Goal: Information Seeking & Learning: Learn about a topic

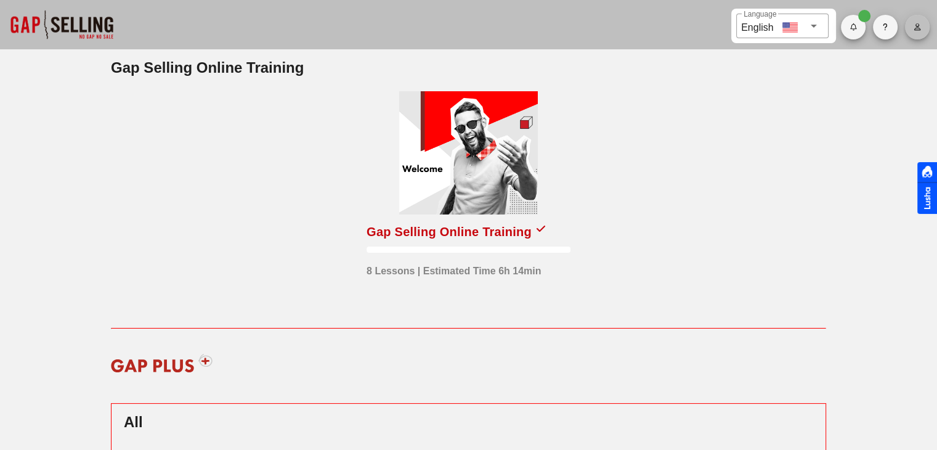
click at [919, 27] on icon "button" at bounding box center [917, 26] width 8 height 7
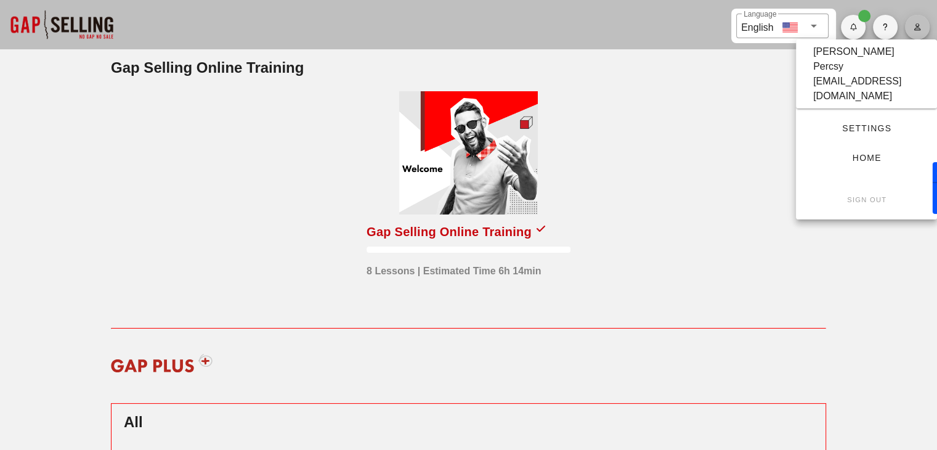
click at [919, 27] on icon "button" at bounding box center [917, 26] width 8 height 7
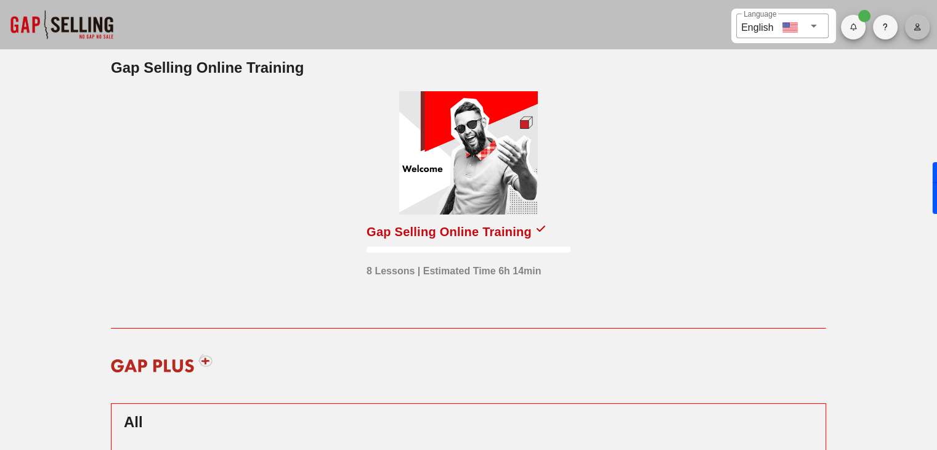
click at [919, 27] on icon "button" at bounding box center [917, 26] width 8 height 7
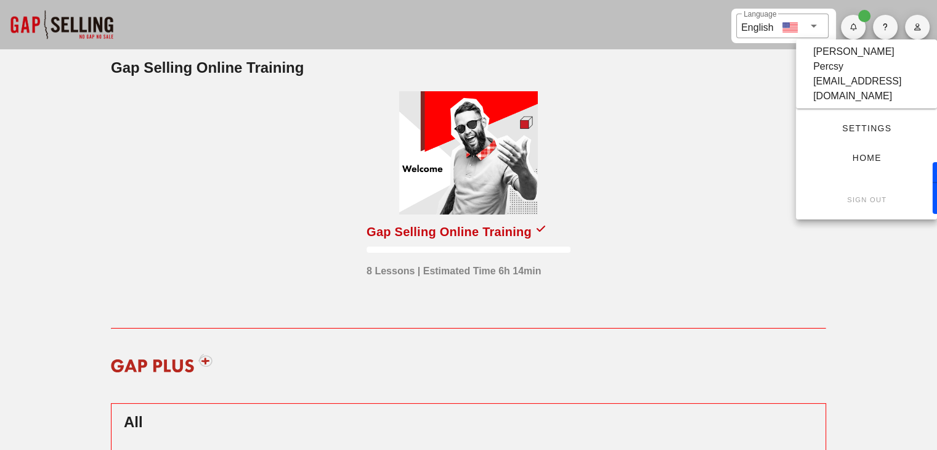
click at [845, 113] on div "Settings" at bounding box center [866, 128] width 141 height 30
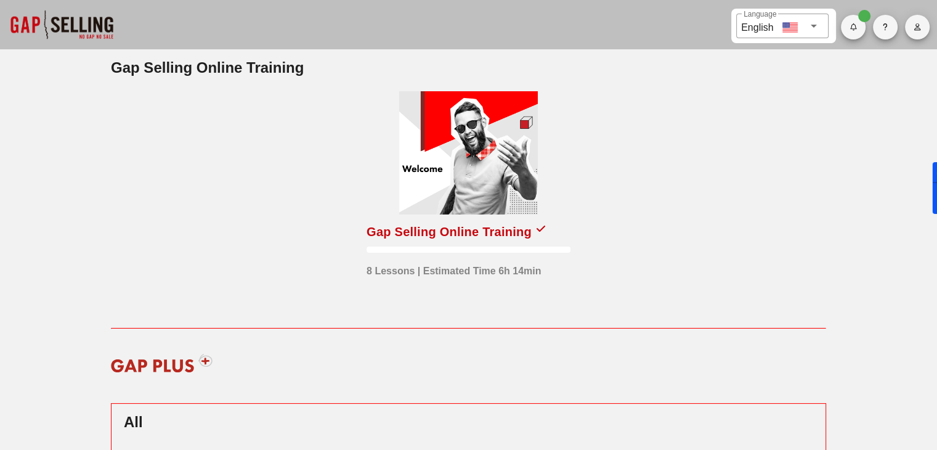
click at [497, 232] on div "Gap Selling Online Training" at bounding box center [449, 232] width 165 height 20
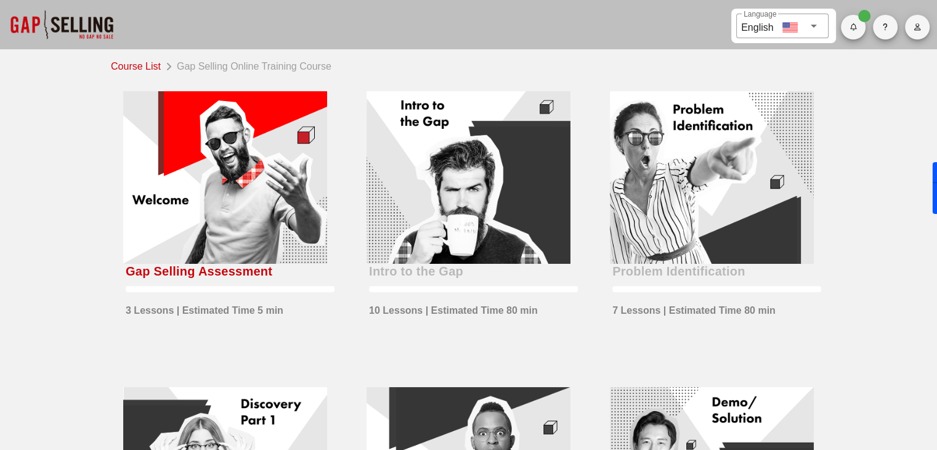
drag, startPoint x: 261, startPoint y: 140, endPoint x: 946, endPoint y: 311, distance: 706.3
click at [818, 26] on icon at bounding box center [814, 25] width 15 height 15
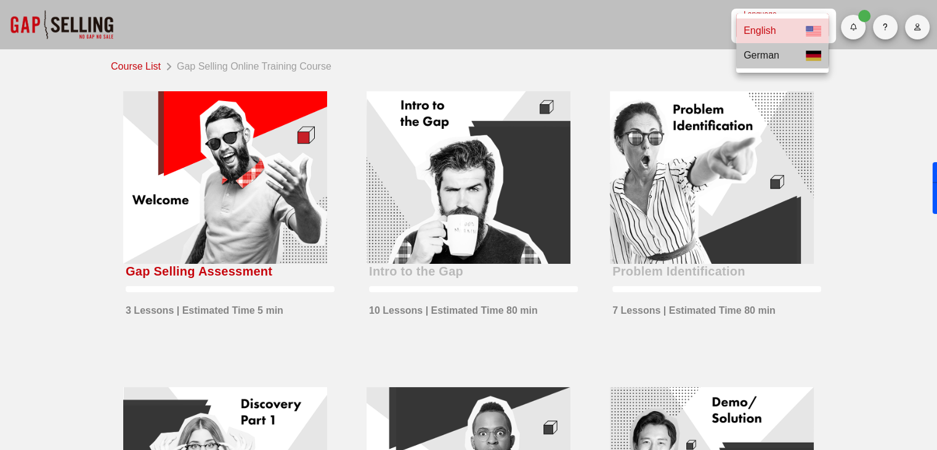
click at [792, 55] on div "German" at bounding box center [783, 55] width 88 height 15
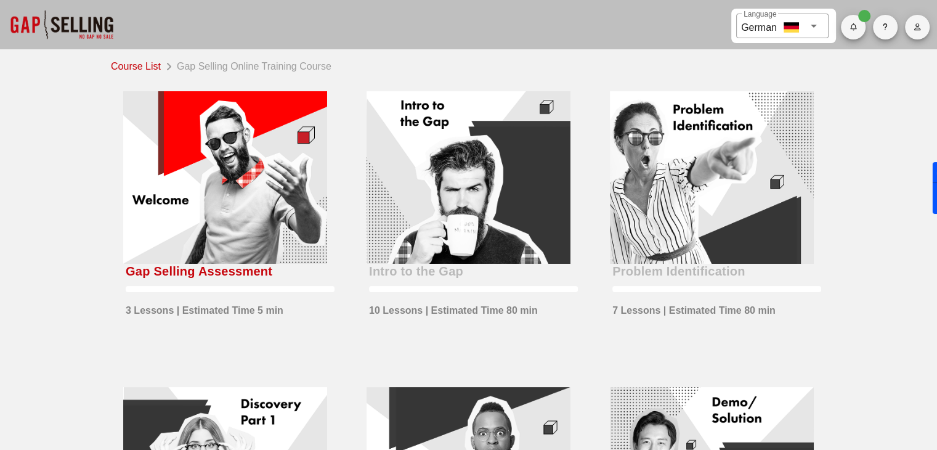
click at [804, 25] on div at bounding box center [812, 25] width 17 height 15
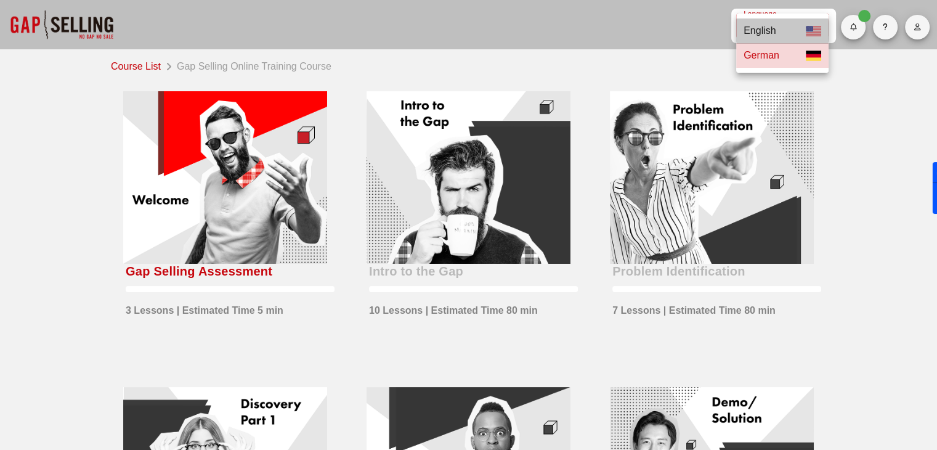
click at [773, 30] on div "English" at bounding box center [760, 30] width 32 height 15
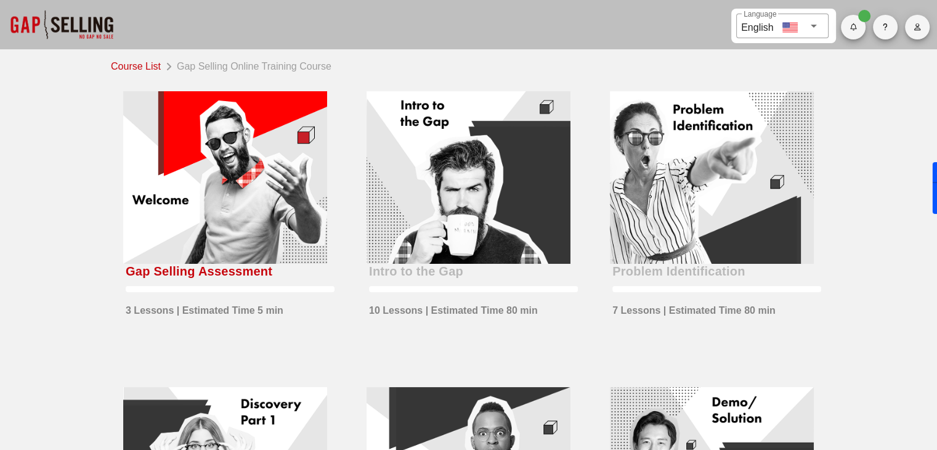
click at [235, 159] on div at bounding box center [225, 177] width 204 height 173
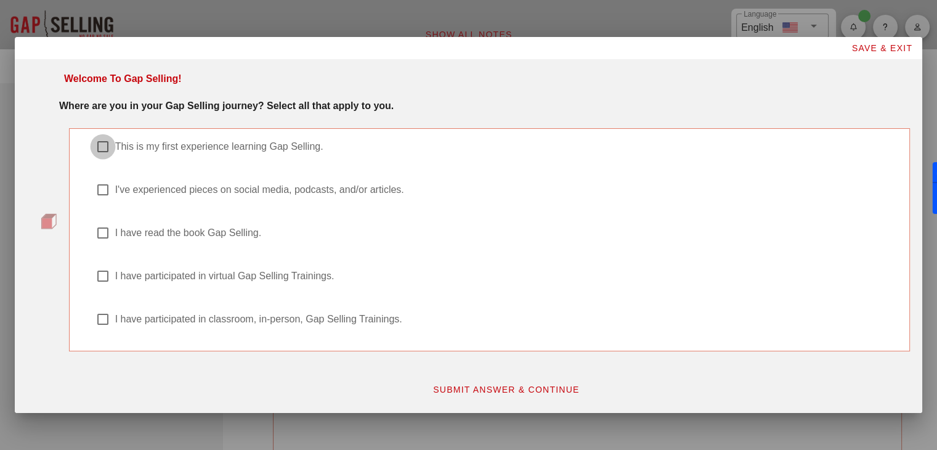
click at [106, 148] on div at bounding box center [102, 146] width 21 height 21
checkbox input "true"
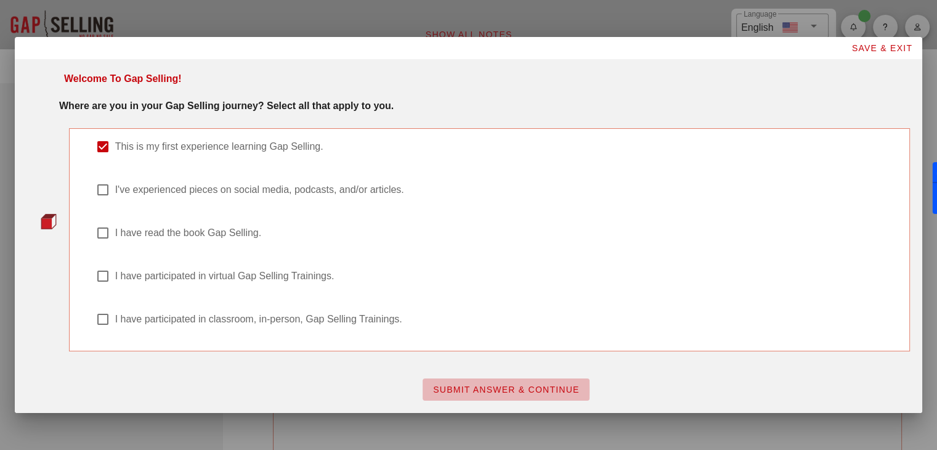
click at [524, 385] on span "SUBMIT ANSWER & CONTINUE" at bounding box center [506, 390] width 147 height 10
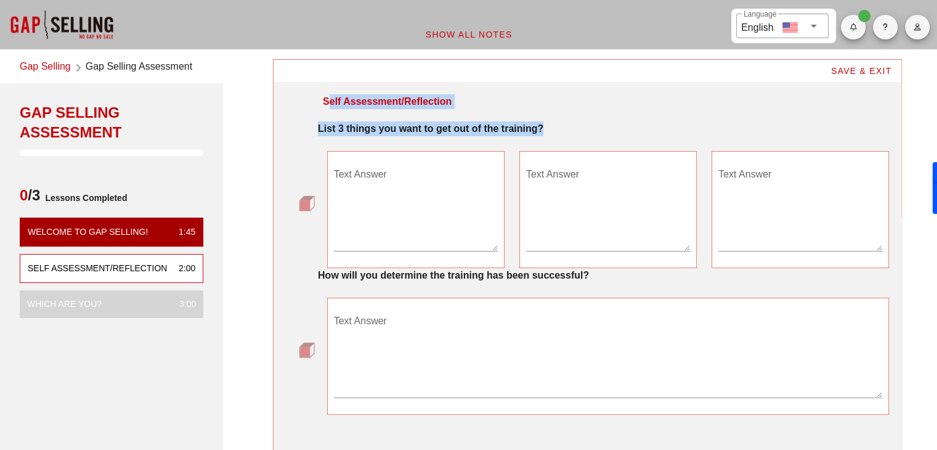
drag, startPoint x: 323, startPoint y: 104, endPoint x: 542, endPoint y: 126, distance: 219.9
click at [542, 126] on div "Self Assessment/Reflection List 3 things you want to get out of the training? T…" at bounding box center [587, 279] width 603 height 385
copy div "Self Assessment/Reflection List 3 things you want to get out of the training?"
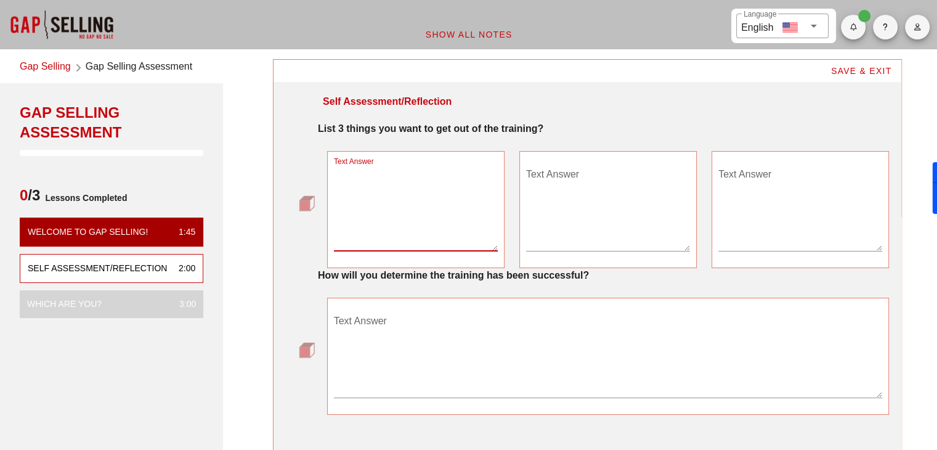
click at [405, 210] on textarea "Text Answer" at bounding box center [416, 208] width 164 height 86
click at [380, 186] on textarea "Text Answer" at bounding box center [416, 208] width 164 height 86
type textarea "Better discovery skills"
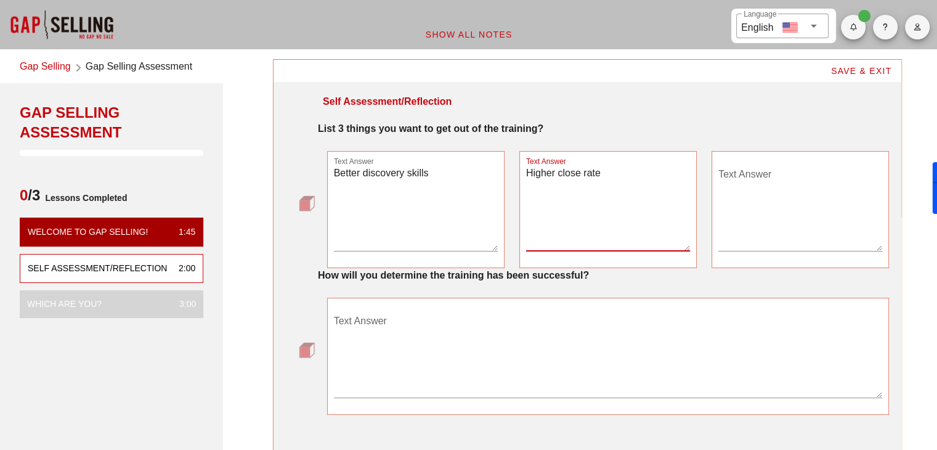
type textarea "Higher close rate"
type textarea "M"
type textarea "C"
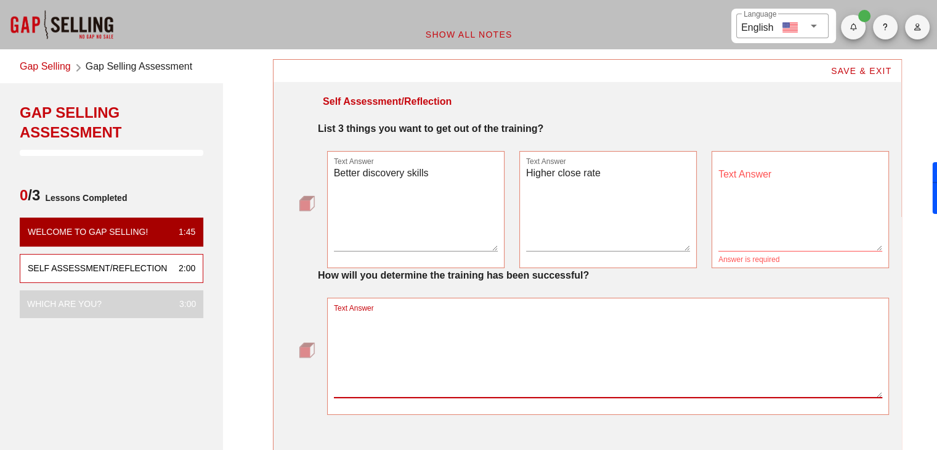
click at [434, 341] on textarea "Text Answer" at bounding box center [608, 354] width 549 height 86
type textarea "I"
type textarea "Direct impact on sales meetings, business cases and close rates"
click at [409, 271] on strong "How will you determine the training has been successful?" at bounding box center [453, 275] width 271 height 10
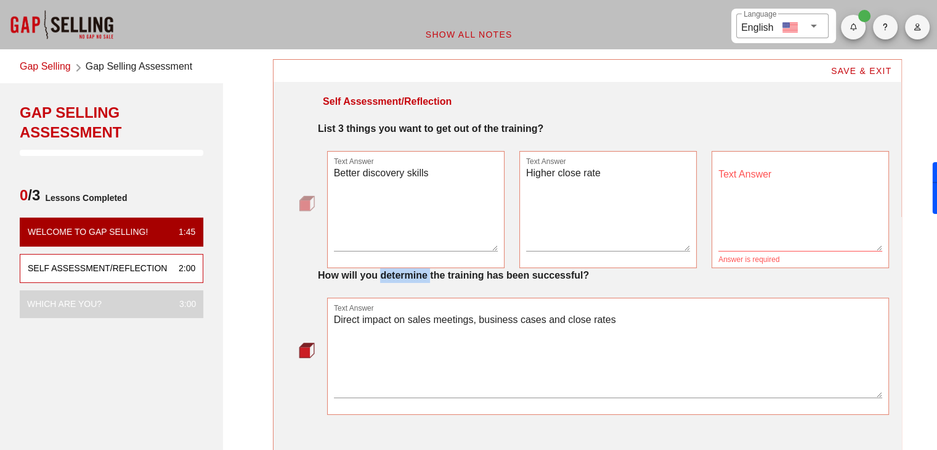
click at [409, 271] on strong "How will you determine the training has been successful?" at bounding box center [453, 275] width 271 height 10
copy strong "How will you determine the training has been successful?"
click at [446, 314] on textarea "Direct impact on sales meetings, business cases and close rates" at bounding box center [608, 354] width 549 height 86
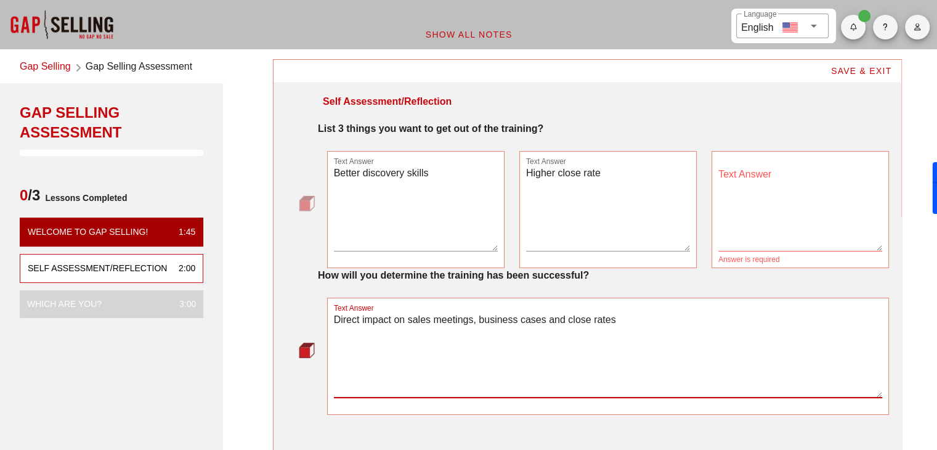
click at [446, 314] on textarea "Direct impact on sales meetings, business cases and close rates" at bounding box center [608, 354] width 549 height 86
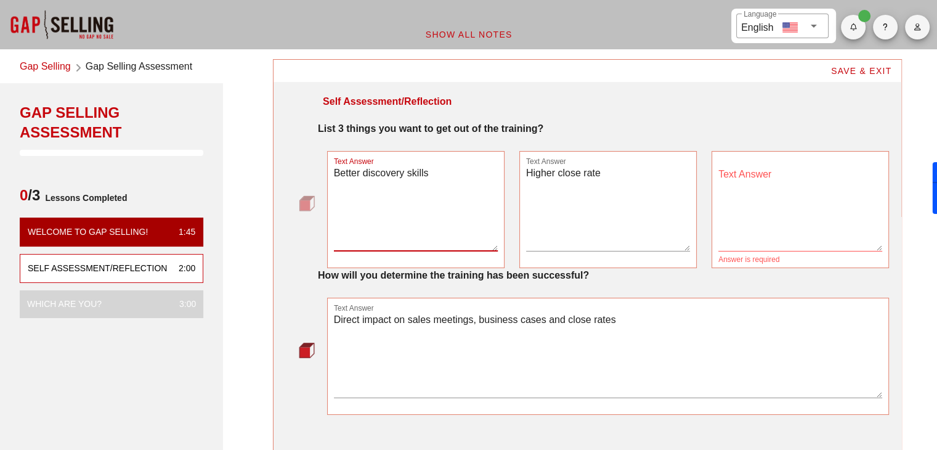
drag, startPoint x: 435, startPoint y: 169, endPoint x: 299, endPoint y: 172, distance: 136.2
click at [299, 172] on div "Text Answer Better discovery skills Text Answer Higher close rate Text Answer A…" at bounding box center [587, 209] width 603 height 117
drag, startPoint x: 612, startPoint y: 178, endPoint x: 491, endPoint y: 169, distance: 121.1
click at [491, 169] on div "Text Answer Better discovery skills Text Answer Higher close rate Text Answer A…" at bounding box center [608, 210] width 577 height 132
click at [608, 179] on textarea "Higher close rate" at bounding box center [608, 208] width 164 height 86
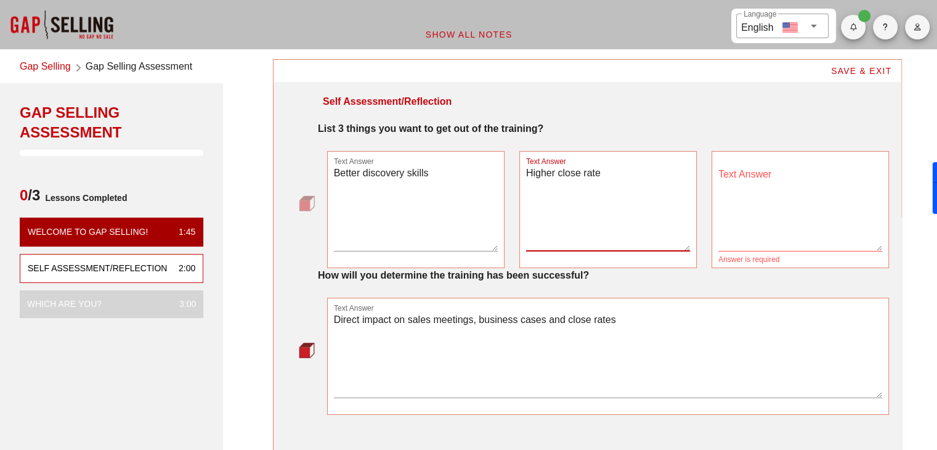
click at [608, 179] on textarea "Higher close rate" at bounding box center [608, 208] width 164 height 86
click at [737, 178] on textarea "Text Answer" at bounding box center [801, 208] width 164 height 86
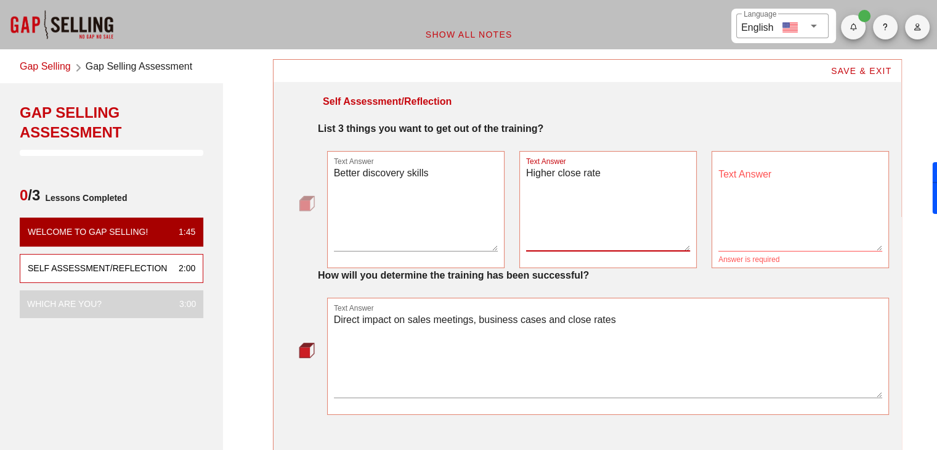
drag, startPoint x: 624, startPoint y: 168, endPoint x: 555, endPoint y: 172, distance: 68.5
drag, startPoint x: 555, startPoint y: 172, endPoint x: 547, endPoint y: 172, distance: 8.0
click at [547, 172] on textarea "Higher close rate" at bounding box center [608, 208] width 164 height 86
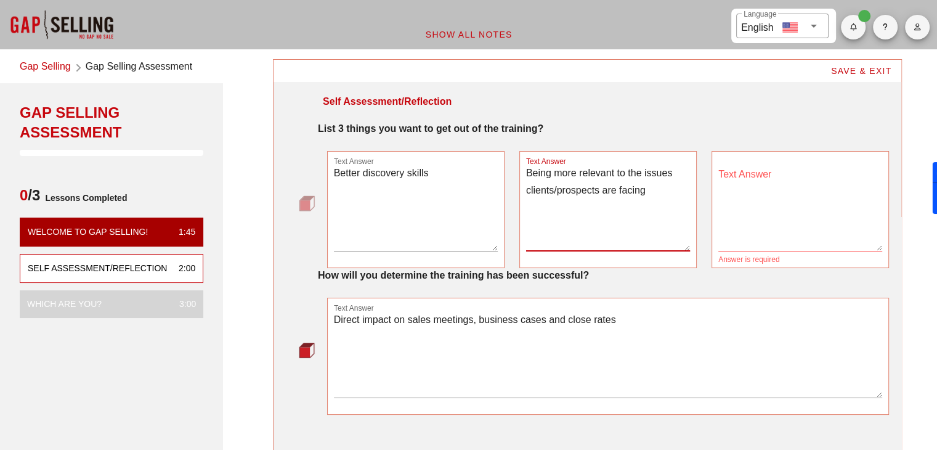
type textarea "Being more relevant to the issues clients/prospects are facing"
click at [803, 200] on textarea "Text Answer" at bounding box center [801, 208] width 164 height 86
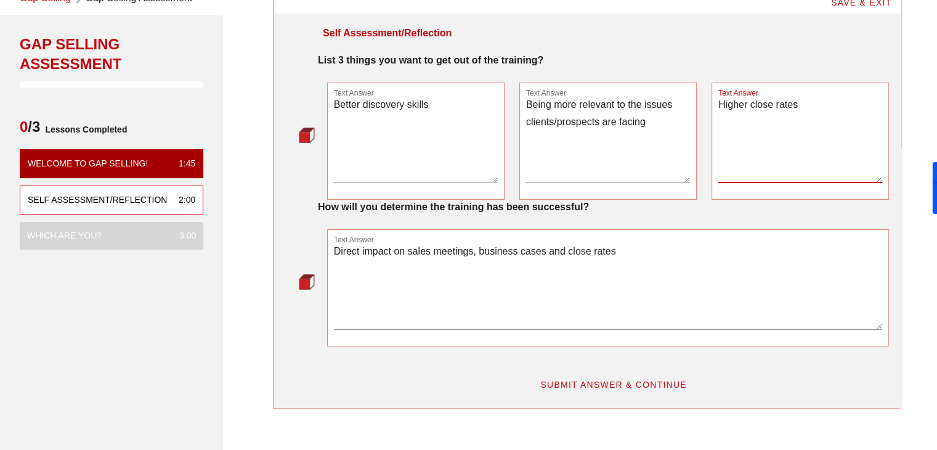
scroll to position [56, 0]
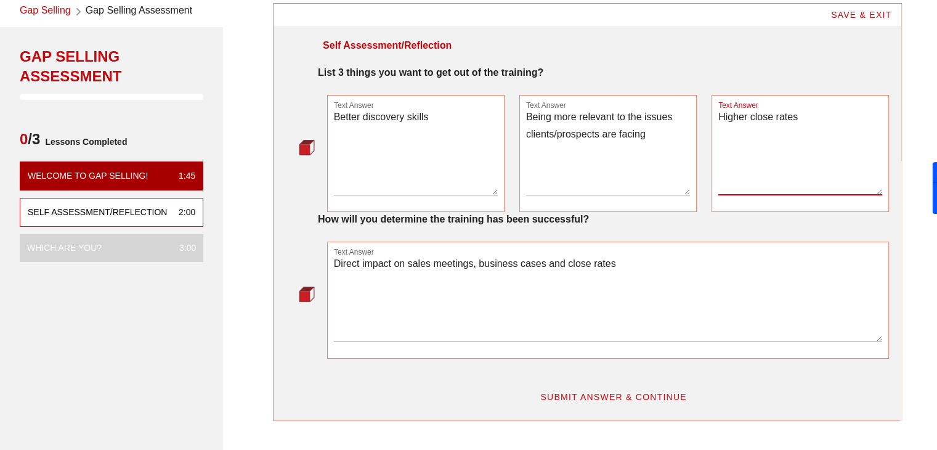
type textarea "Higher close rates"
click at [638, 392] on span "SUBMIT ANSWER & CONTINUE" at bounding box center [613, 397] width 147 height 10
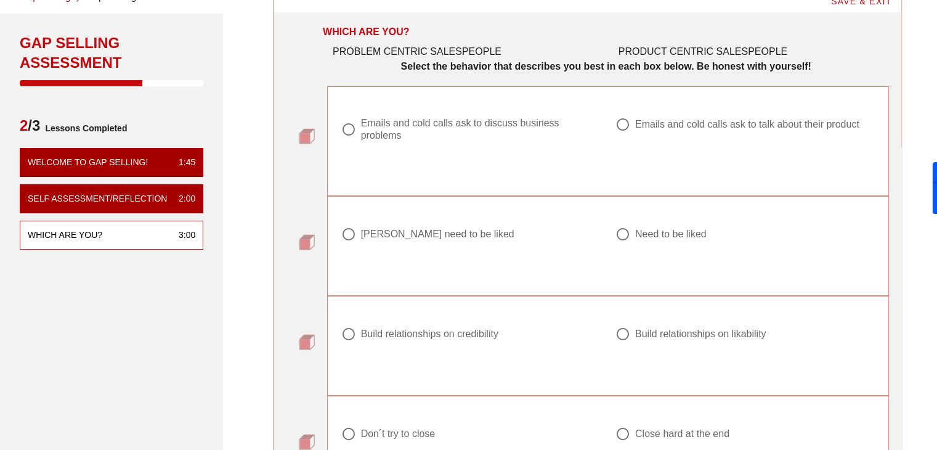
scroll to position [67, 0]
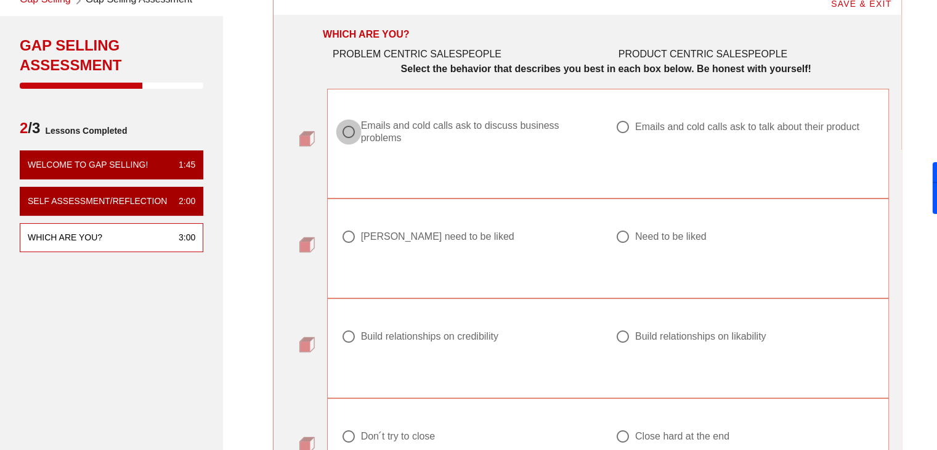
click at [356, 129] on div at bounding box center [348, 131] width 21 height 21
radio input "true"
click at [625, 238] on div at bounding box center [623, 236] width 21 height 21
radio input "true"
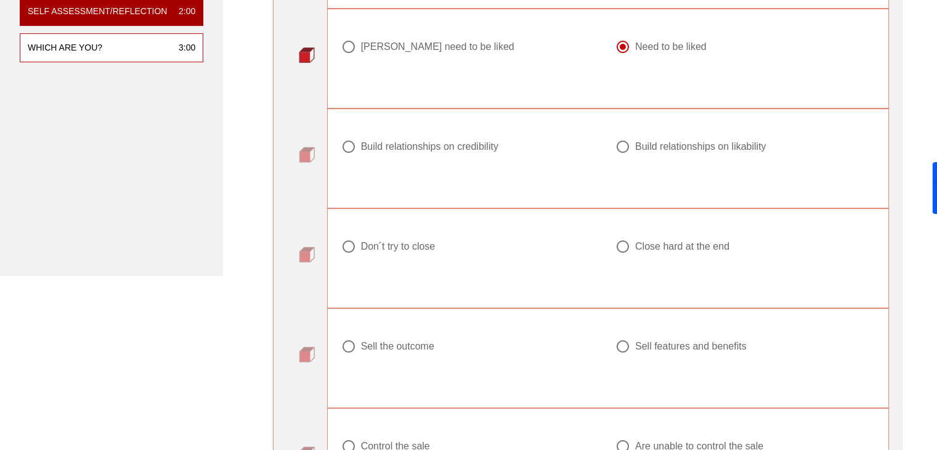
scroll to position [316, 0]
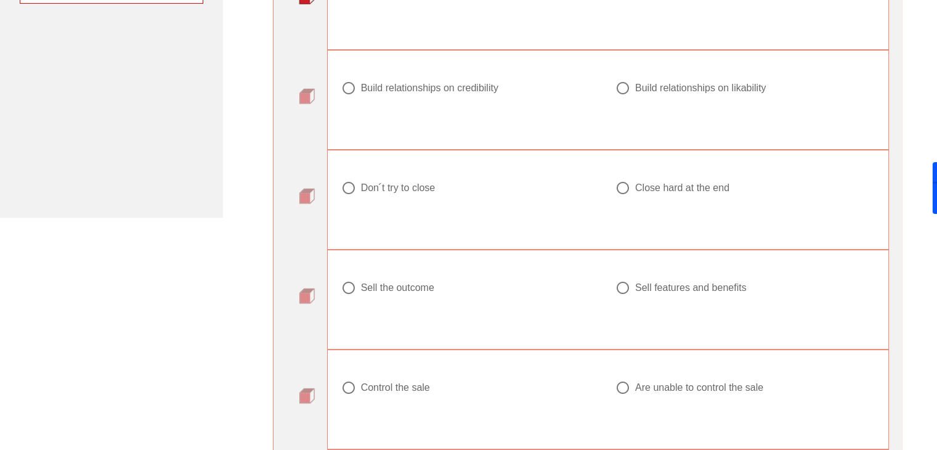
click at [623, 92] on div at bounding box center [623, 88] width 21 height 21
radio input "true"
click at [624, 188] on div at bounding box center [623, 187] width 21 height 21
radio input "true"
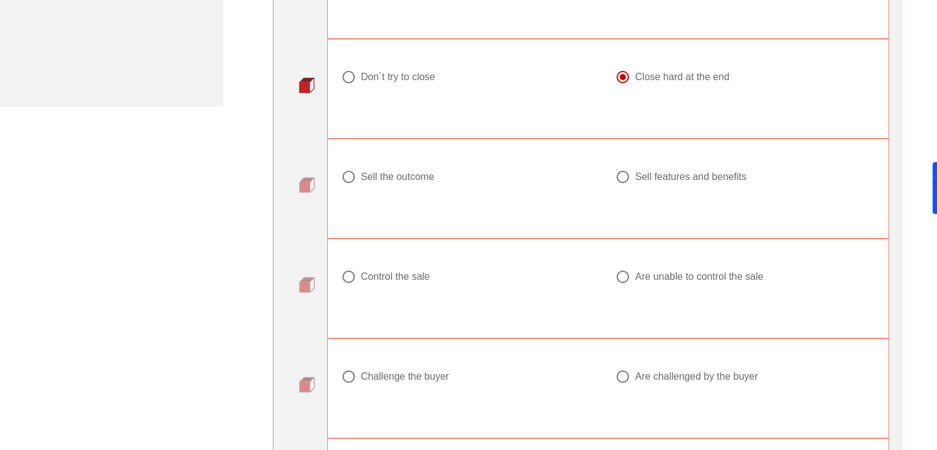
scroll to position [429, 0]
click at [621, 181] on div at bounding box center [623, 174] width 21 height 21
radio input "true"
click at [345, 275] on div at bounding box center [348, 274] width 21 height 21
radio input "true"
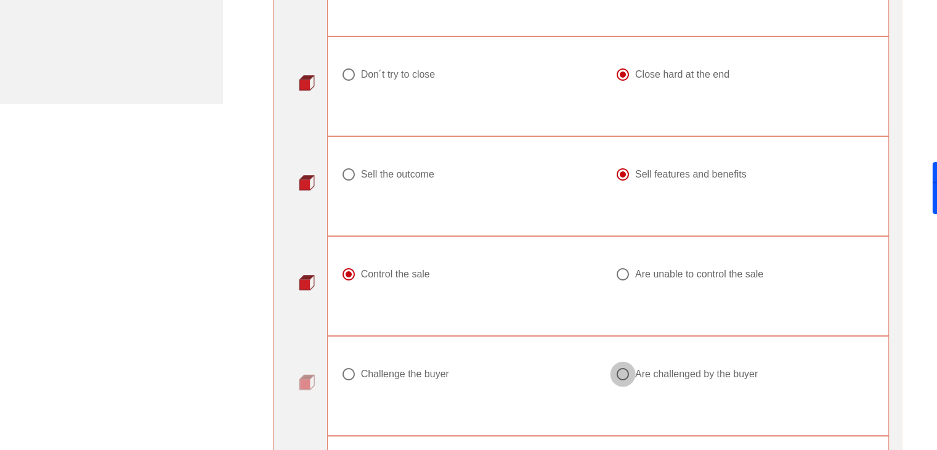
click at [627, 373] on div at bounding box center [623, 374] width 21 height 21
radio input "true"
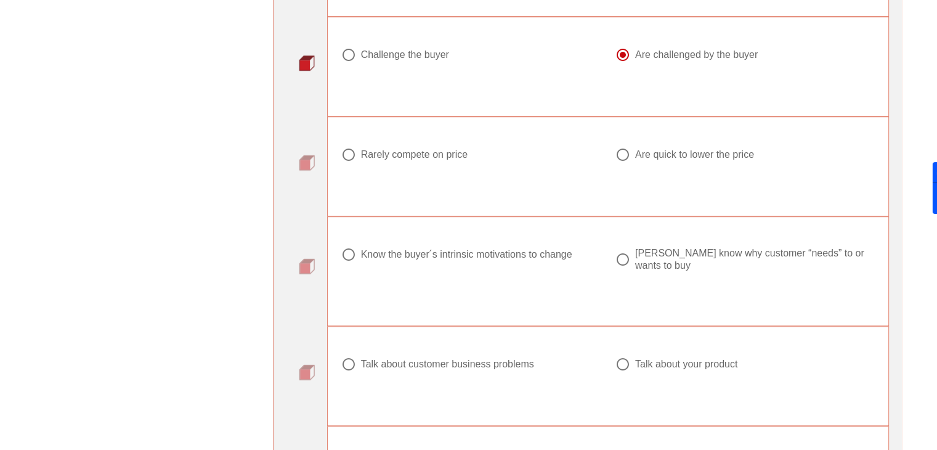
scroll to position [746, 0]
click at [624, 156] on div at bounding box center [623, 157] width 21 height 21
radio input "true"
click at [617, 252] on div at bounding box center [623, 261] width 21 height 21
radio input "true"
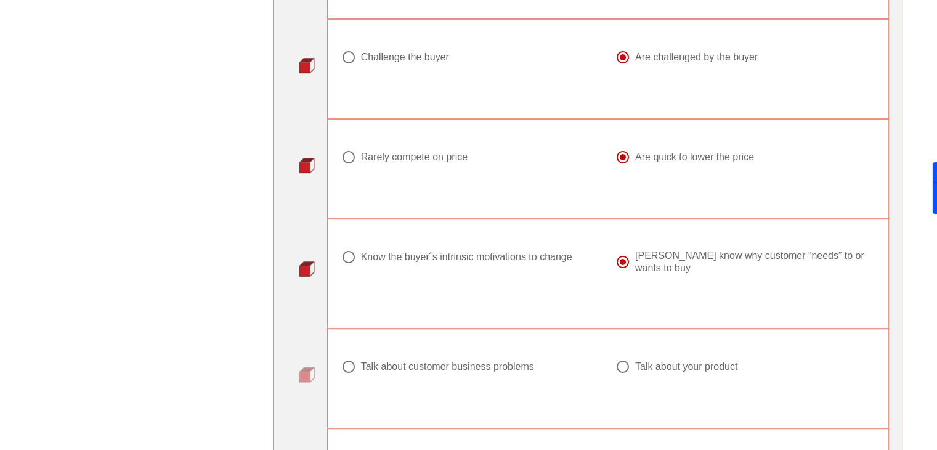
click at [351, 356] on div at bounding box center [348, 366] width 21 height 21
radio input "true"
drag, startPoint x: 946, startPoint y: 289, endPoint x: 920, endPoint y: 333, distance: 50.8
click at [920, 333] on div "SAVE & EXIT WHICH ARE YOU? PROBLEM CENTRIC SALESPEOPLE PRODUCT CENTRIC SALESPEO…" at bounding box center [587, 251] width 714 height 1891
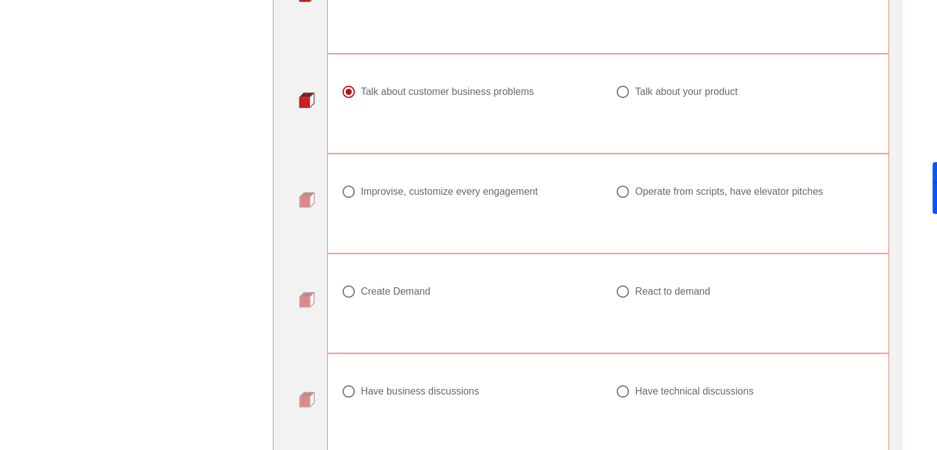
scroll to position [1025, 0]
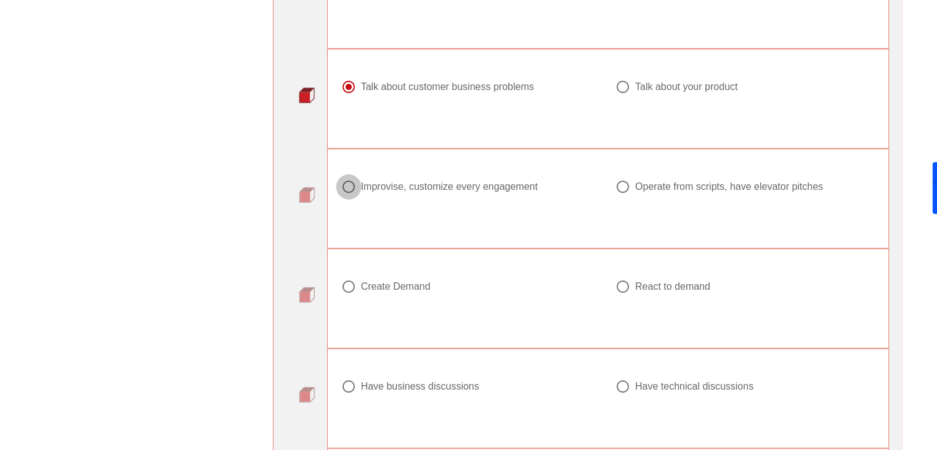
click at [342, 177] on div at bounding box center [348, 186] width 21 height 21
radio input "true"
click at [355, 276] on div at bounding box center [348, 286] width 21 height 21
radio input "true"
click at [355, 376] on div at bounding box center [348, 386] width 21 height 21
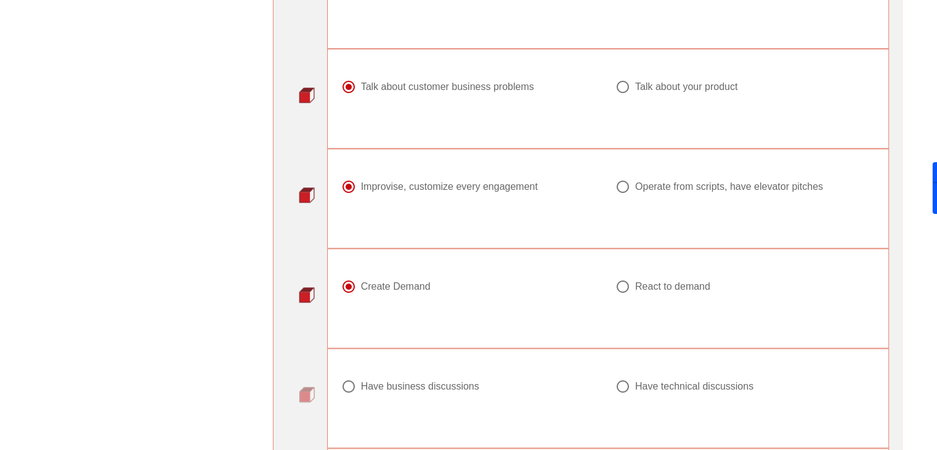
radio input "true"
drag, startPoint x: 942, startPoint y: 246, endPoint x: 929, endPoint y: 340, distance: 95.1
drag, startPoint x: 946, startPoint y: 341, endPoint x: 902, endPoint y: 375, distance: 55.3
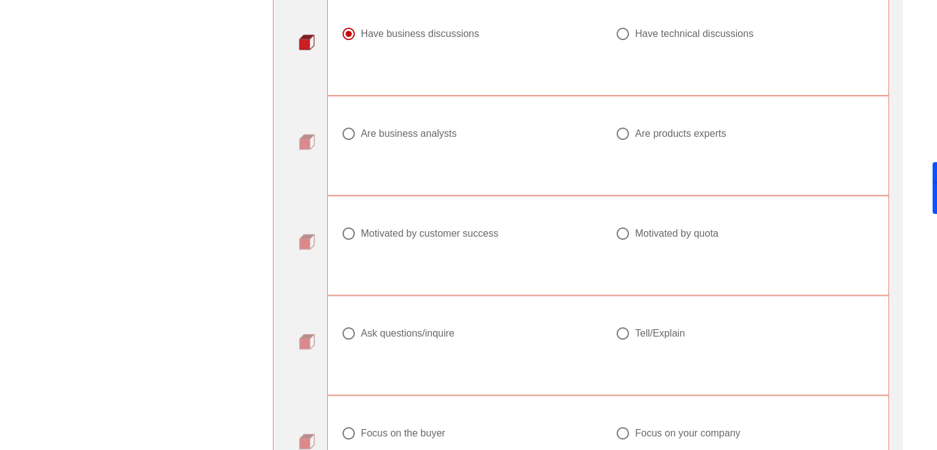
scroll to position [1390, 0]
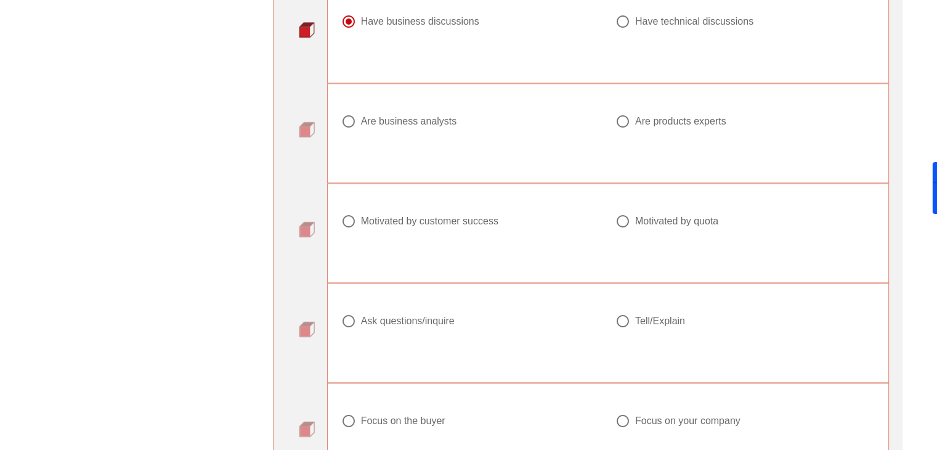
click at [349, 314] on div at bounding box center [348, 321] width 21 height 21
radio input "true"
click at [352, 211] on div at bounding box center [348, 221] width 21 height 21
radio input "true"
click at [349, 111] on div at bounding box center [348, 121] width 21 height 21
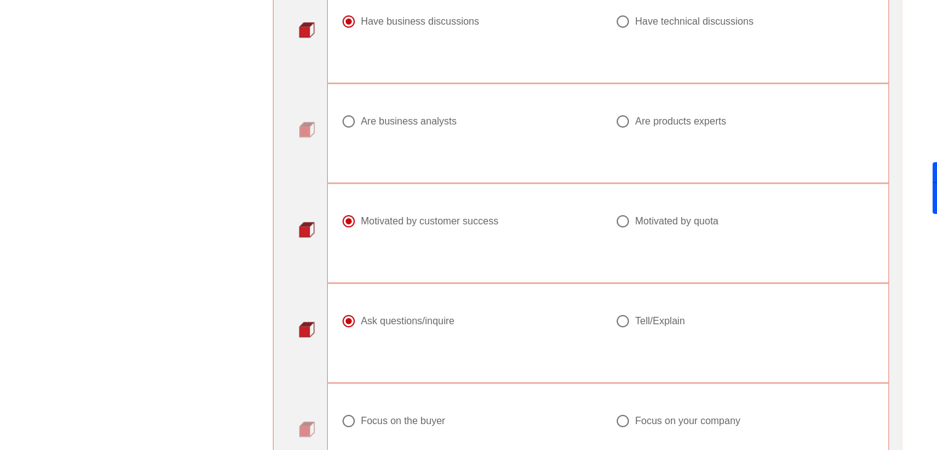
radio input "true"
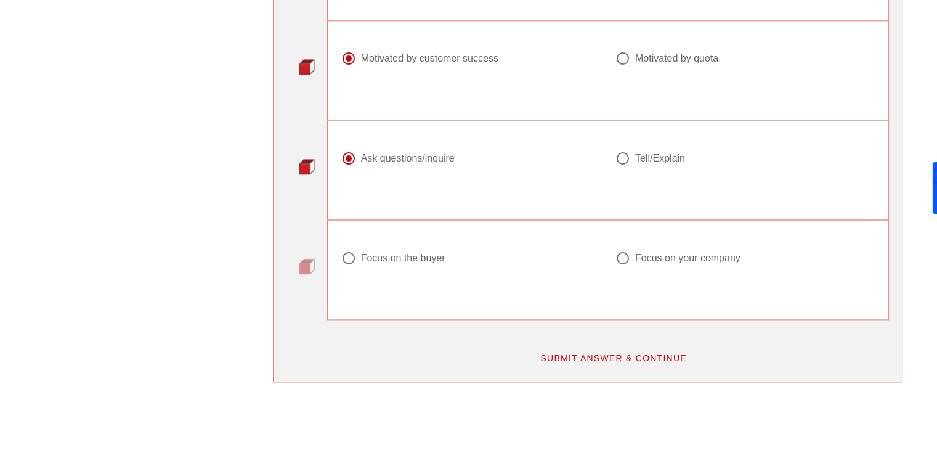
scroll to position [1555, 0]
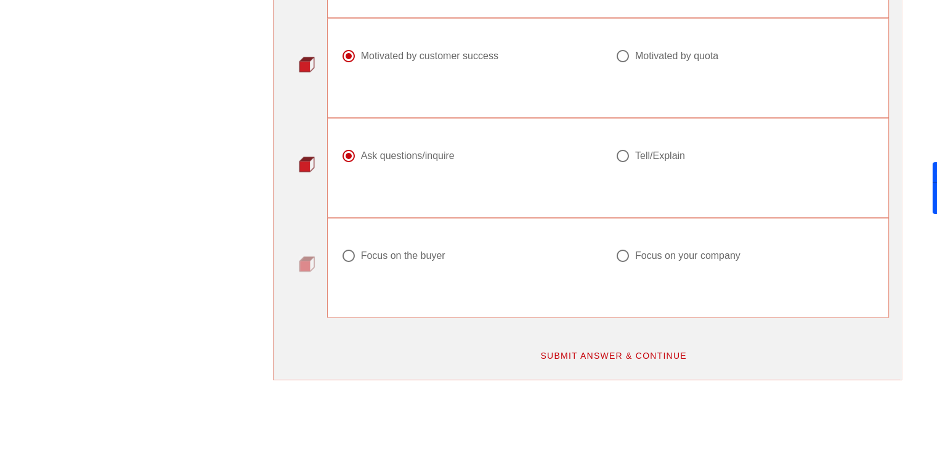
click at [619, 245] on div at bounding box center [623, 255] width 21 height 21
radio input "true"
click at [617, 351] on span "SUBMIT ANSWER & CONTINUE" at bounding box center [613, 356] width 147 height 10
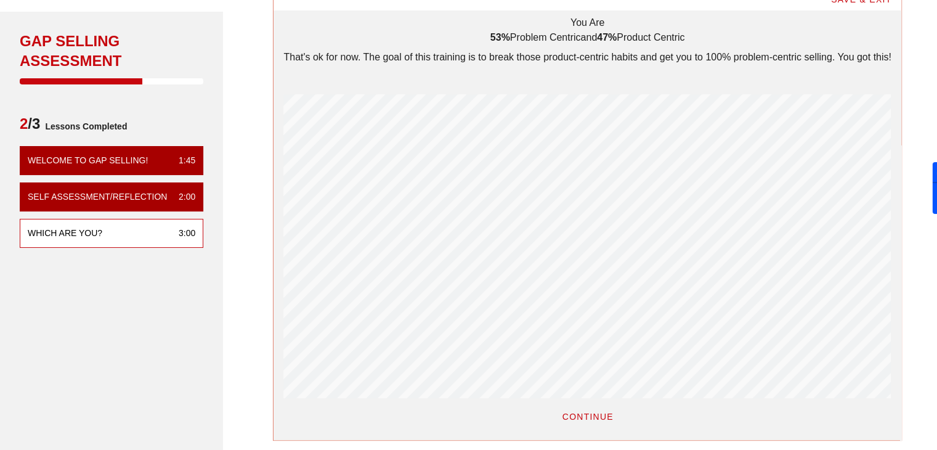
scroll to position [70, 0]
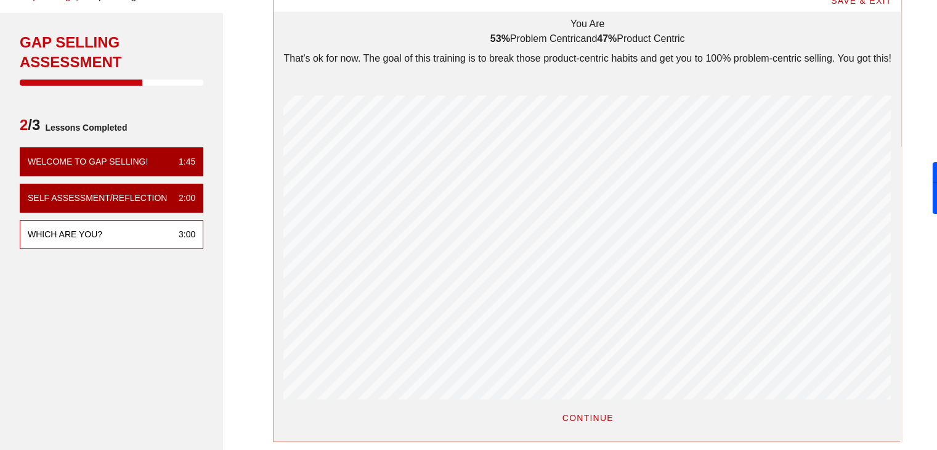
click at [573, 413] on span "CONTINUE" at bounding box center [587, 418] width 52 height 10
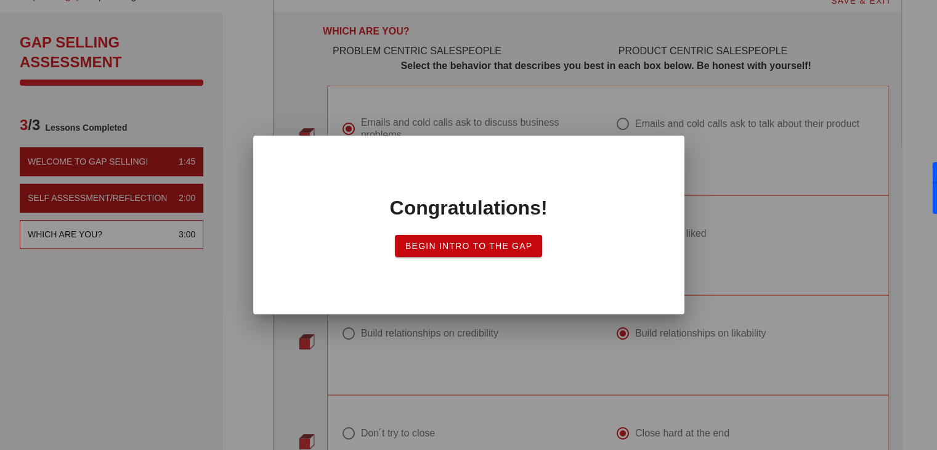
click at [491, 250] on span "Begin Intro to the Gap" at bounding box center [469, 246] width 128 height 10
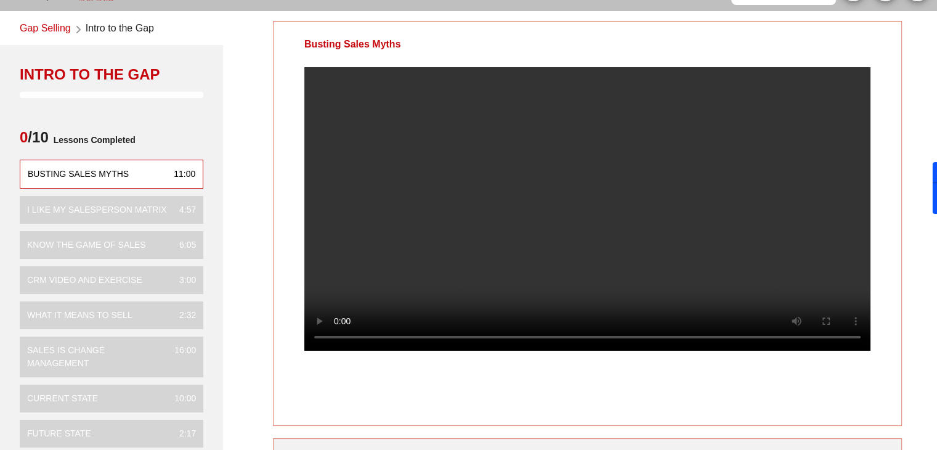
scroll to position [46, 0]
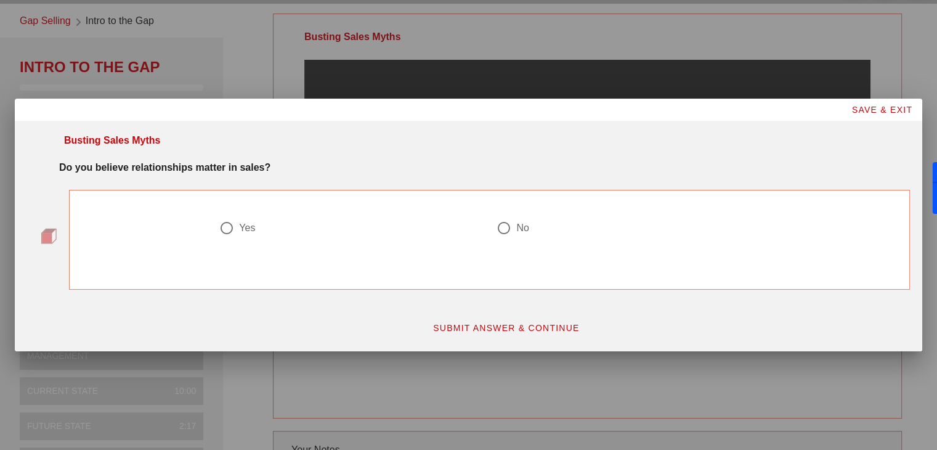
click at [233, 230] on div at bounding box center [226, 228] width 21 height 21
radio input "true"
click at [484, 324] on span "SUBMIT ANSWER & CONTINUE" at bounding box center [506, 328] width 147 height 10
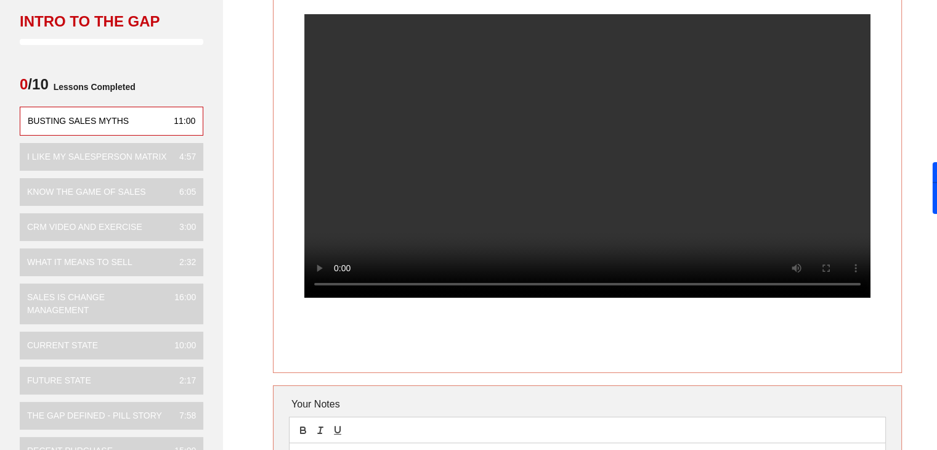
scroll to position [84, 0]
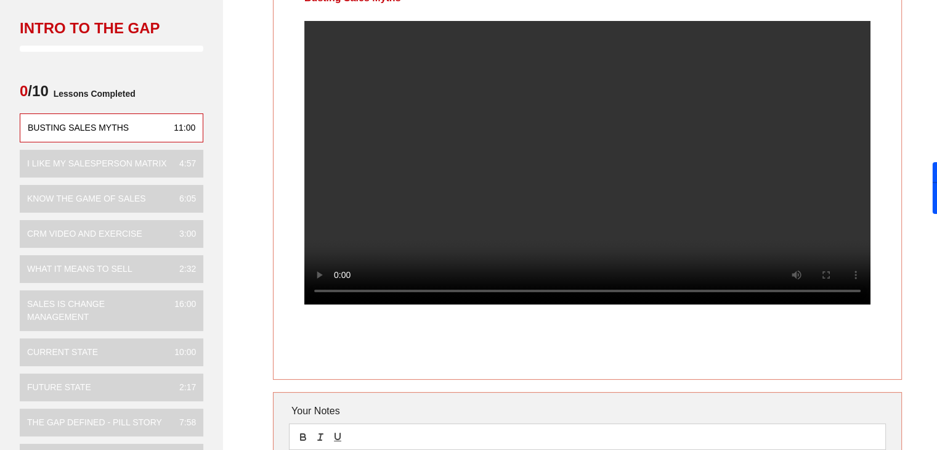
click at [919, 130] on div "Busting Sales Myths Your Notes Save Note Show All Notes" at bounding box center [587, 267] width 714 height 601
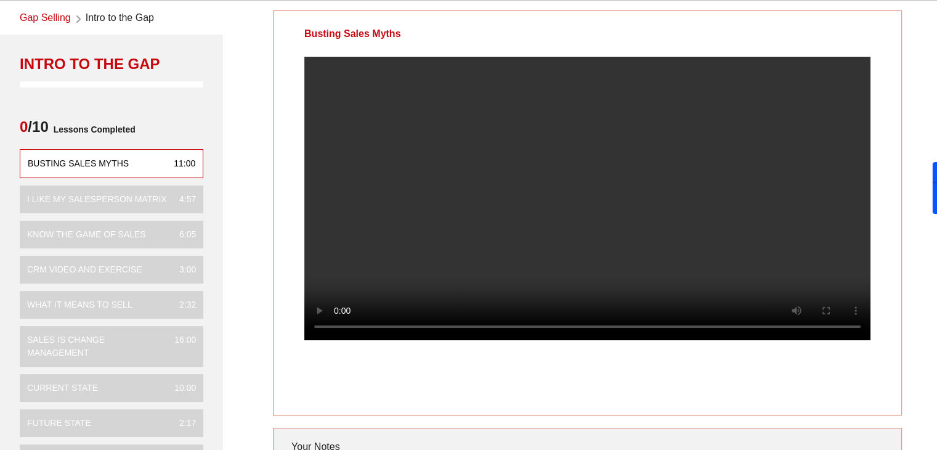
scroll to position [49, 0]
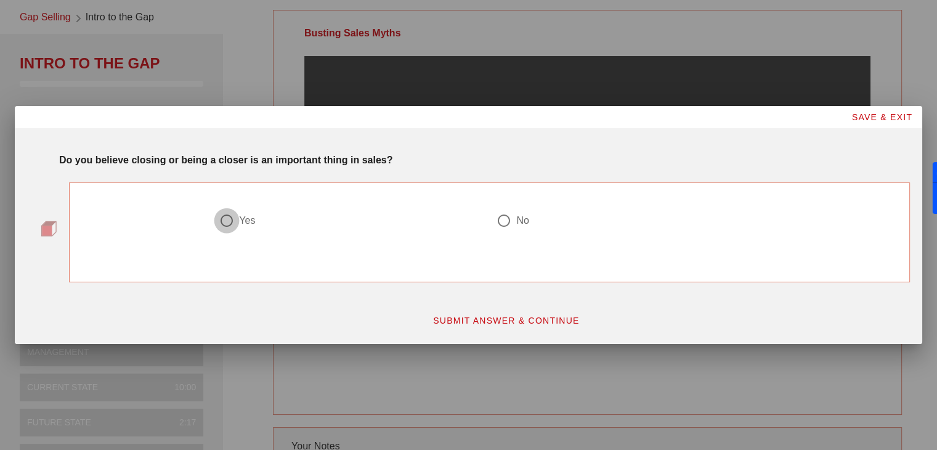
click at [226, 227] on div at bounding box center [226, 220] width 21 height 21
radio input "true"
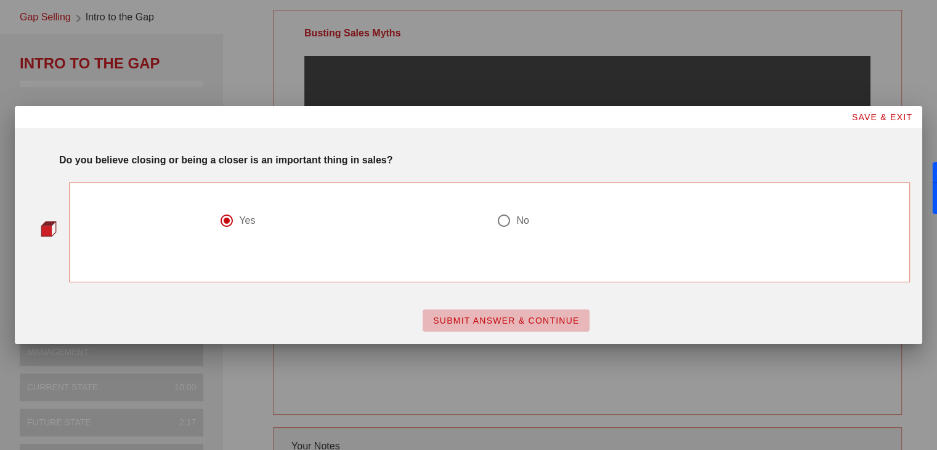
click at [496, 320] on span "SUBMIT ANSWER & CONTINUE" at bounding box center [506, 321] width 147 height 10
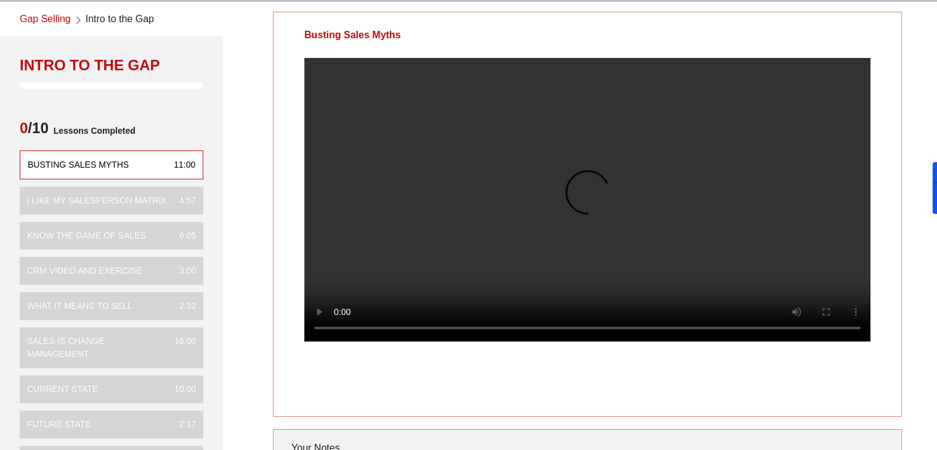
scroll to position [54, 0]
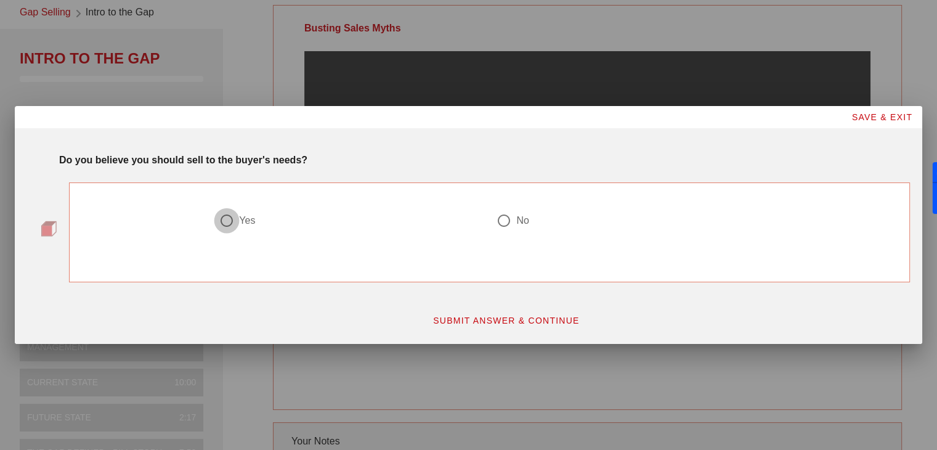
click at [229, 221] on div at bounding box center [226, 220] width 21 height 21
radio input "true"
click at [489, 316] on span "SUBMIT ANSWER & CONTINUE" at bounding box center [506, 321] width 147 height 10
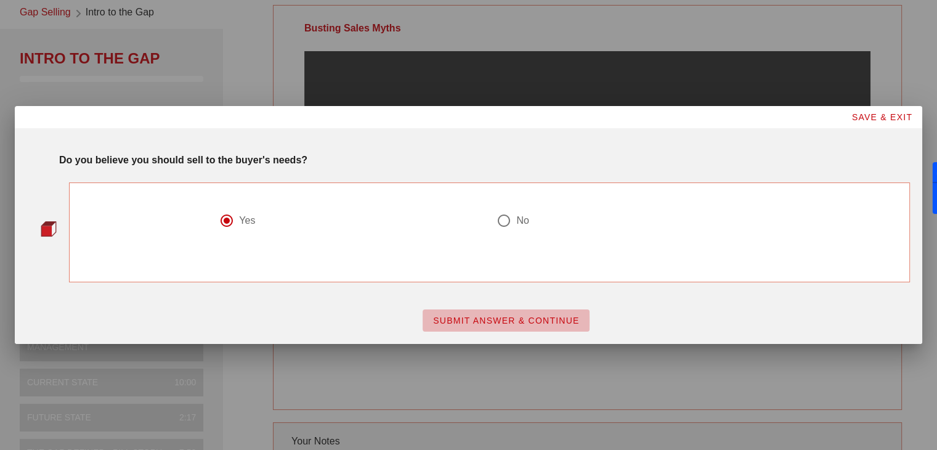
scroll to position [0, 0]
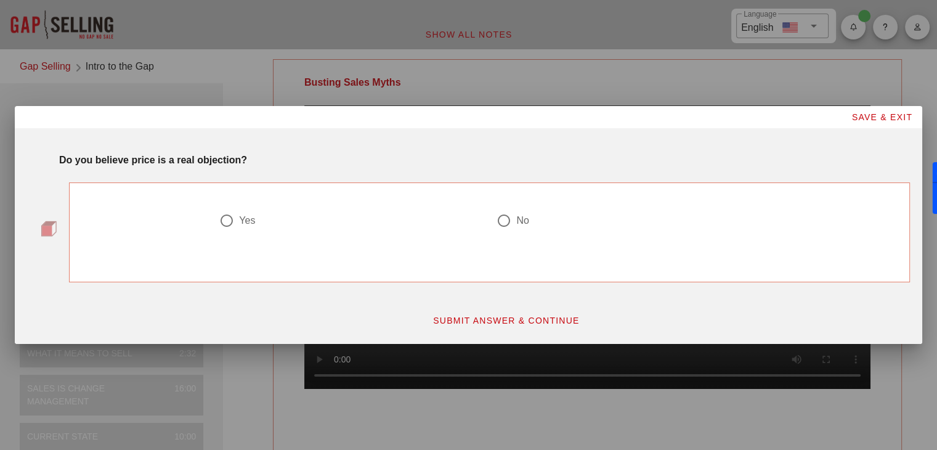
click at [501, 219] on div at bounding box center [504, 220] width 21 height 21
radio input "true"
drag, startPoint x: 521, startPoint y: 322, endPoint x: 503, endPoint y: 322, distance: 17.3
click at [503, 322] on span "SUBMIT ANSWER & CONTINUE" at bounding box center [506, 321] width 147 height 10
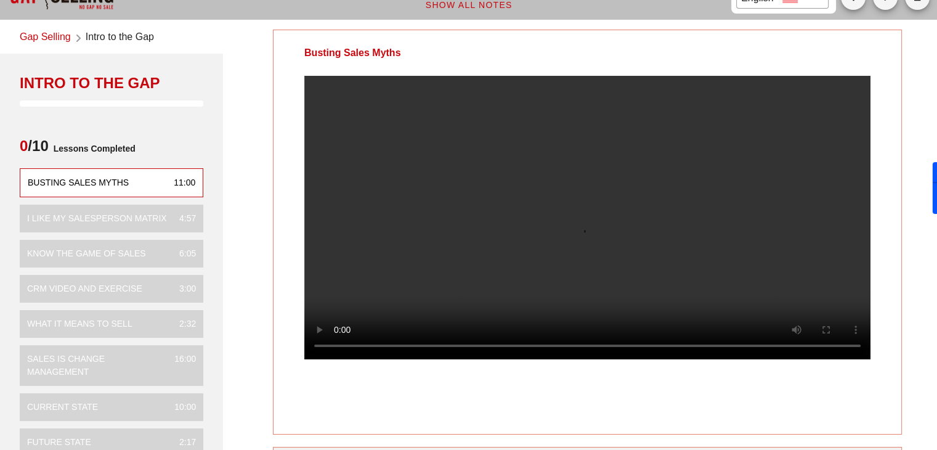
scroll to position [41, 0]
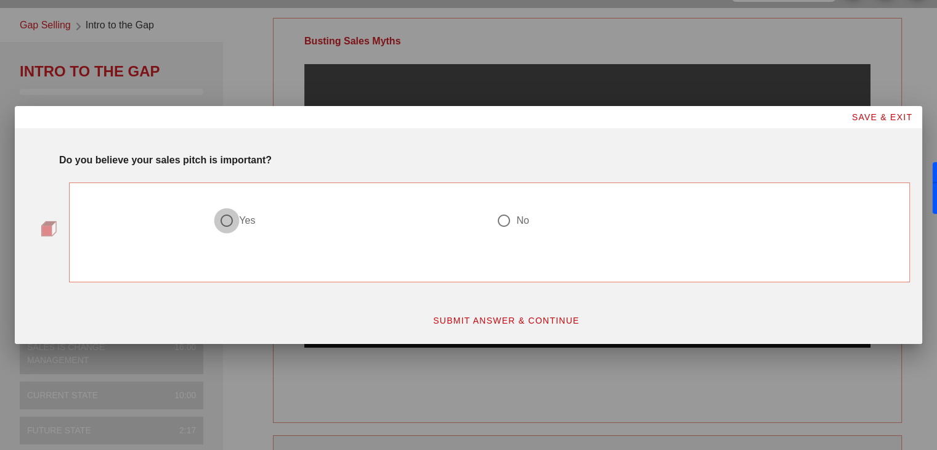
click at [234, 224] on div at bounding box center [226, 220] width 21 height 21
radio input "true"
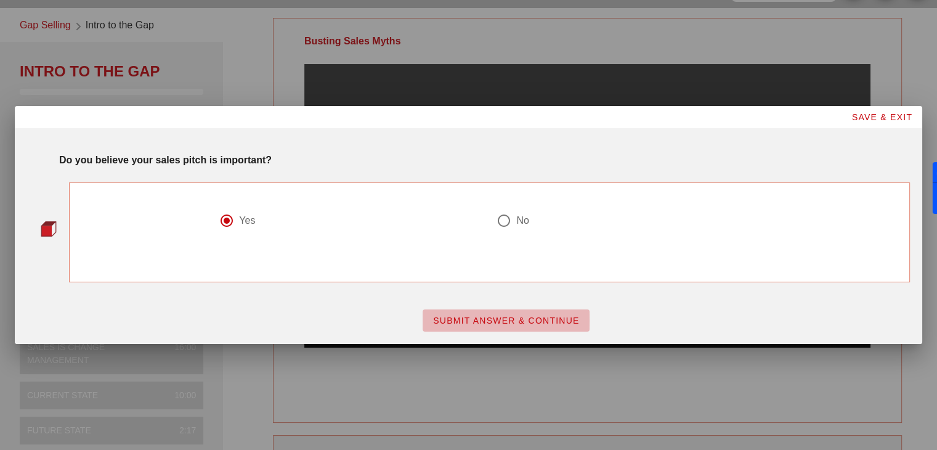
click at [518, 319] on span "SUBMIT ANSWER & CONTINUE" at bounding box center [506, 321] width 147 height 10
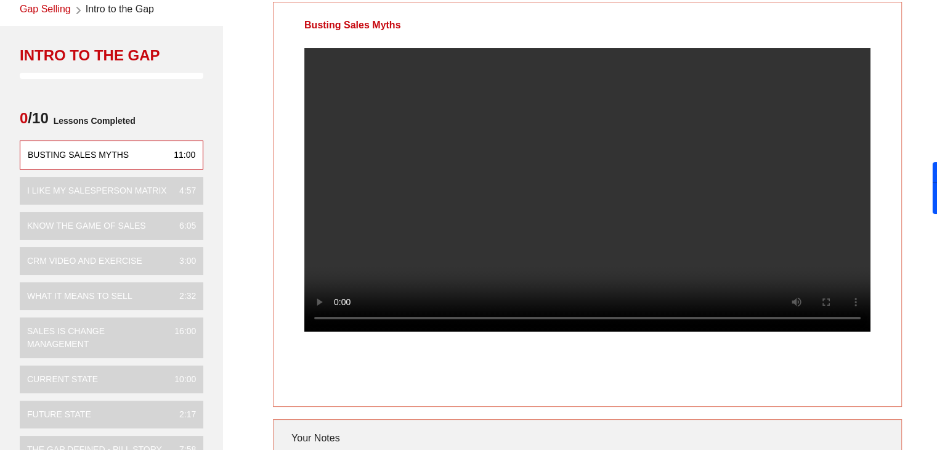
scroll to position [57, 0]
click at [902, 89] on div "Busting Sales Myths Your Notes Save Note Show All Notes" at bounding box center [587, 295] width 714 height 601
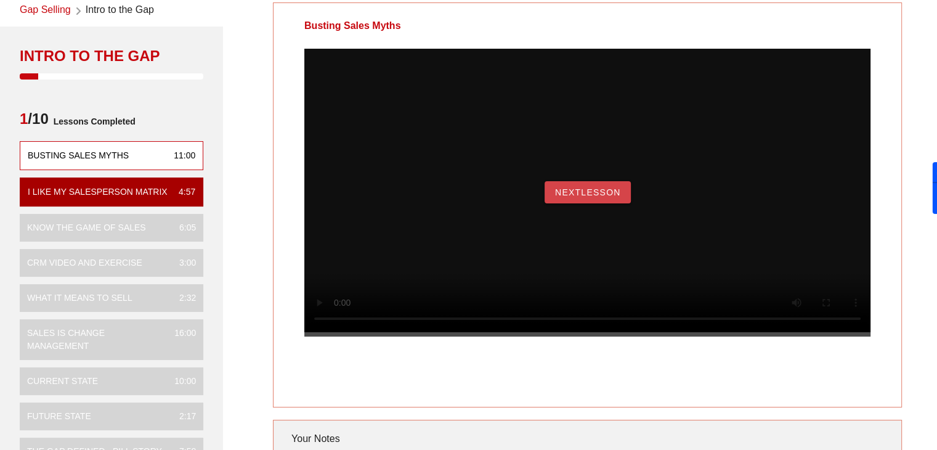
click at [617, 197] on span "NextLesson" at bounding box center [588, 192] width 67 height 10
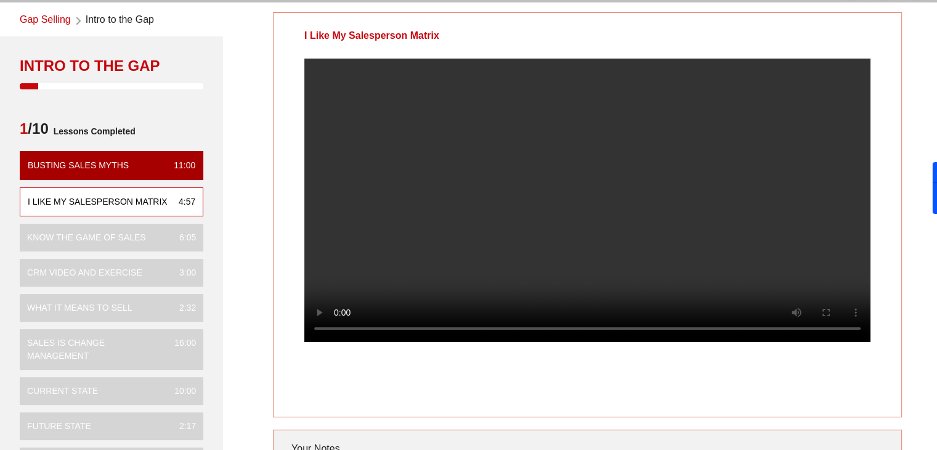
scroll to position [46, 0]
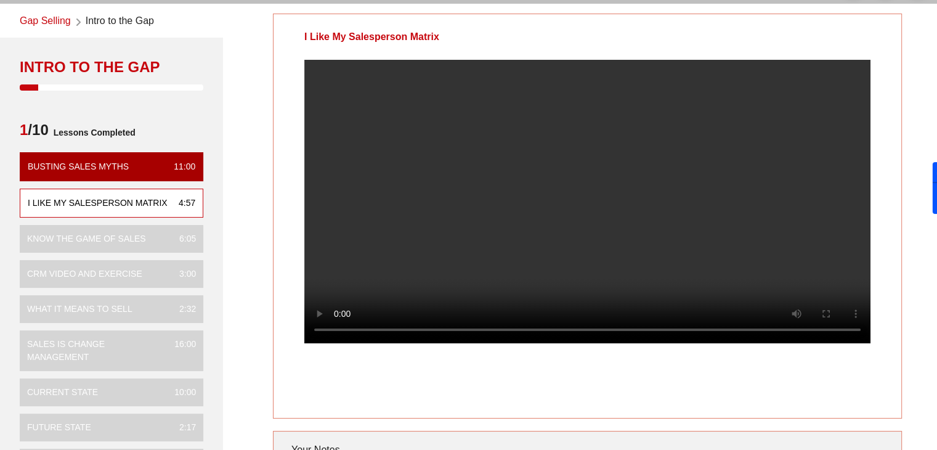
click at [888, 170] on div at bounding box center [588, 211] width 628 height 303
click at [890, 138] on div at bounding box center [588, 211] width 628 height 303
click at [268, 194] on div "I Like My Salesperson Matrix Your Notes Save Note Show All Notes" at bounding box center [587, 306] width 714 height 601
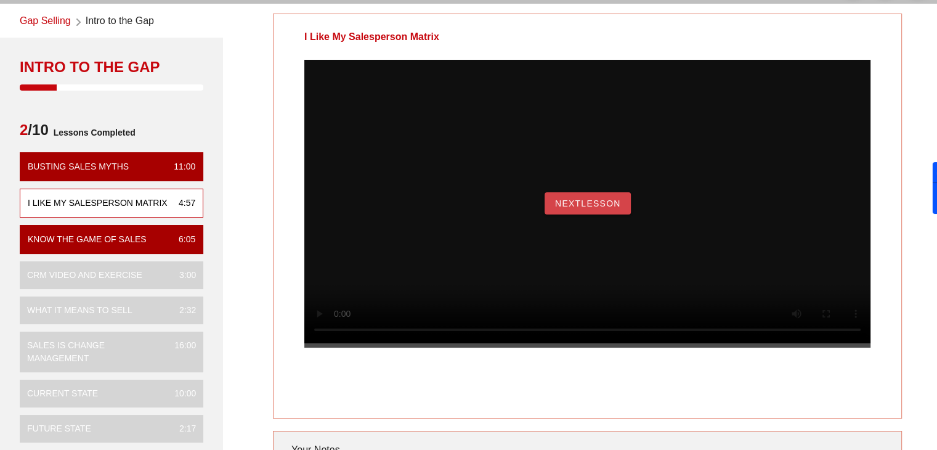
click at [594, 214] on button "NextLesson" at bounding box center [588, 203] width 86 height 22
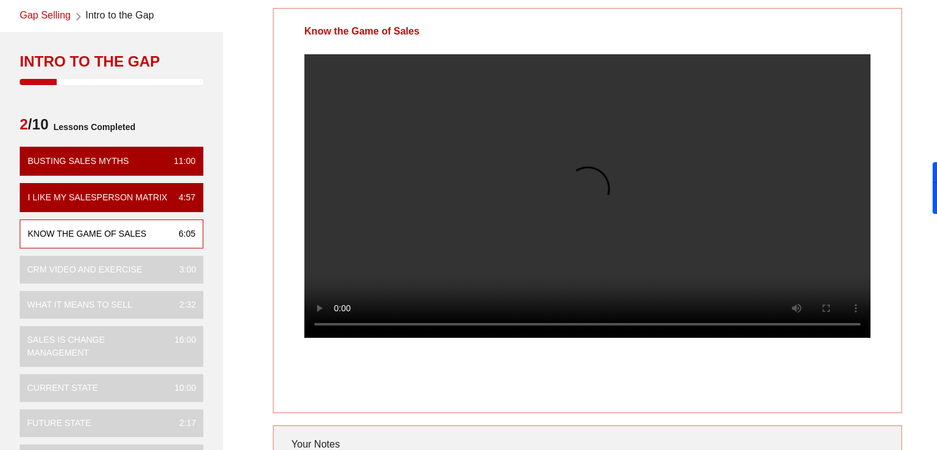
scroll to position [42, 0]
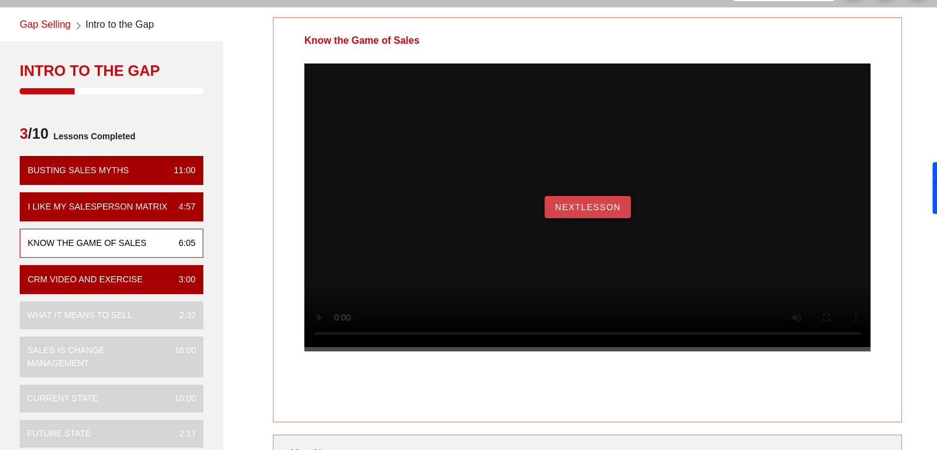
click at [600, 212] on span "NextLesson" at bounding box center [588, 207] width 67 height 10
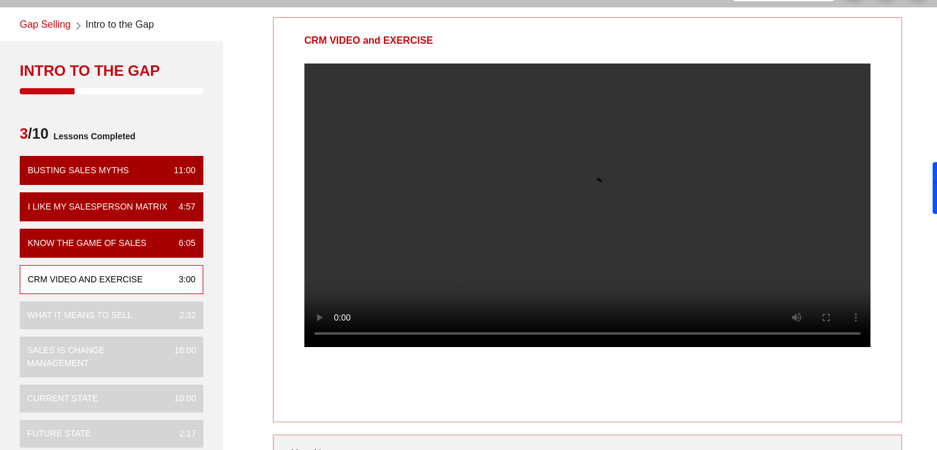
scroll to position [0, 0]
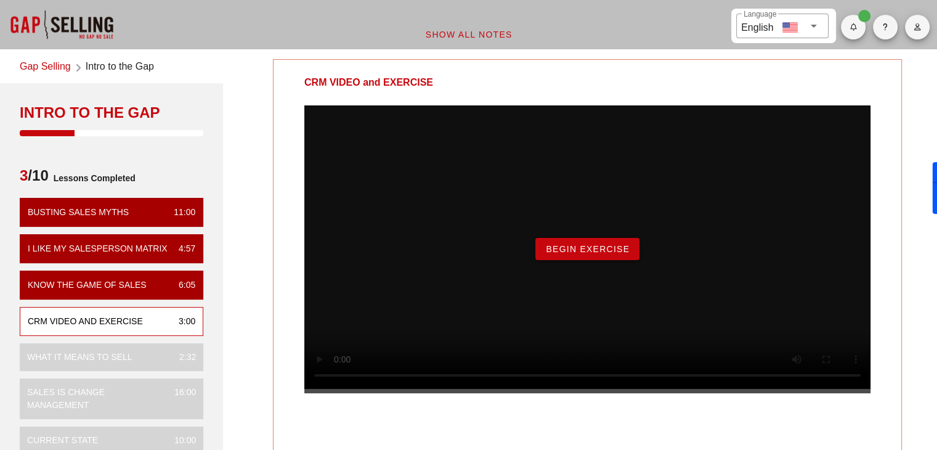
click at [613, 254] on span "Begin Exercise" at bounding box center [587, 249] width 84 height 10
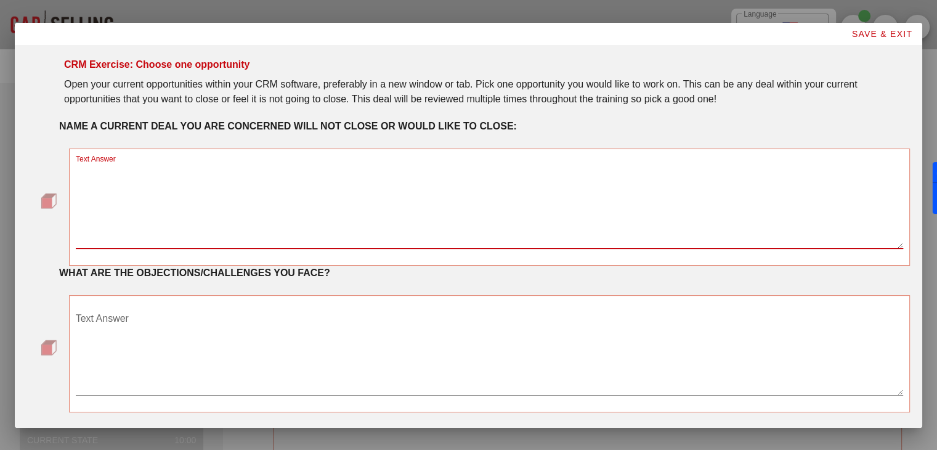
click at [282, 181] on textarea "Text Answer" at bounding box center [490, 205] width 828 height 86
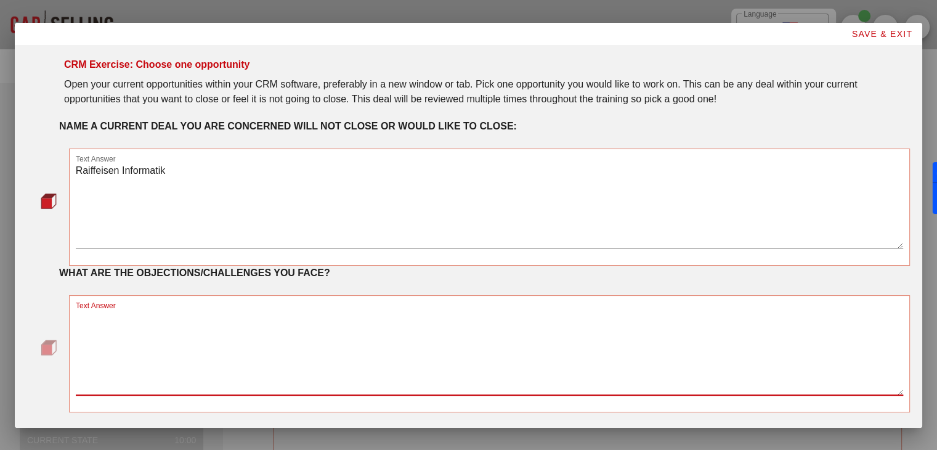
click at [214, 328] on textarea "Text Answer" at bounding box center [490, 352] width 828 height 86
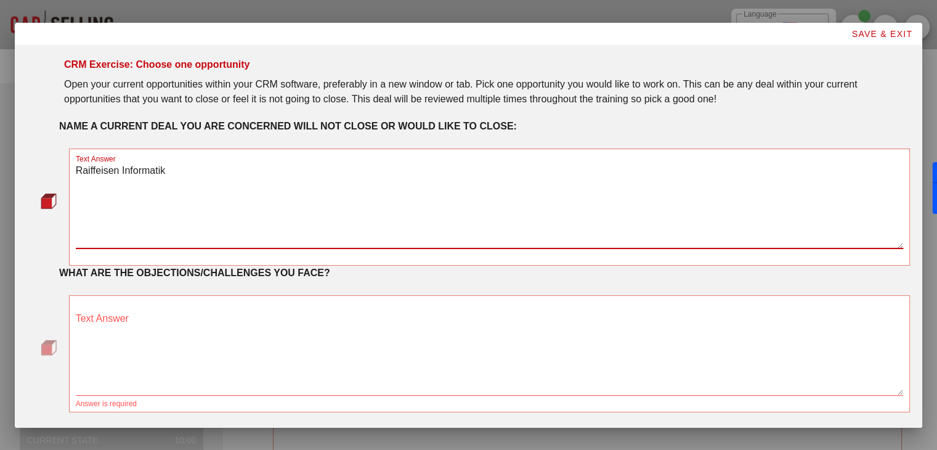
drag, startPoint x: 187, startPoint y: 176, endPoint x: 62, endPoint y: 174, distance: 125.1
click at [62, 174] on div "Text Answer Raiffeisen Informatik" at bounding box center [490, 207] width 856 height 132
type textarea "R-IT"
click at [121, 348] on textarea "Text Answer" at bounding box center [490, 352] width 828 height 86
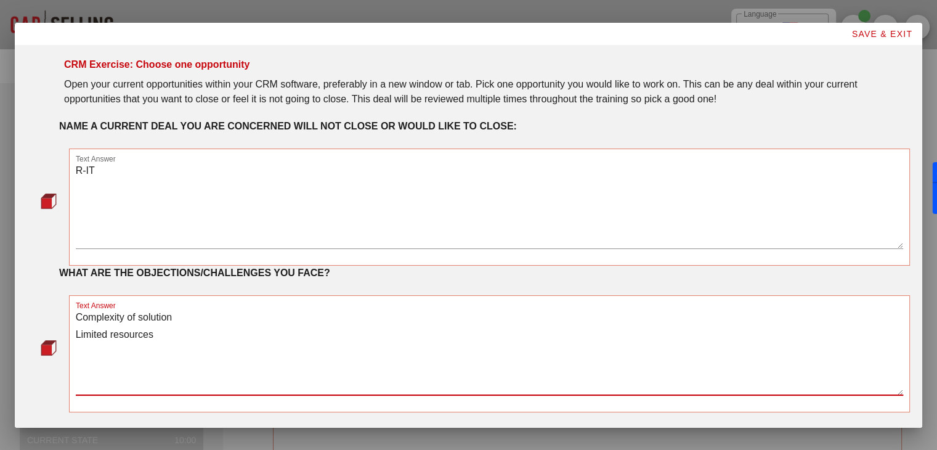
type textarea "Complexity of solution Limited resources"
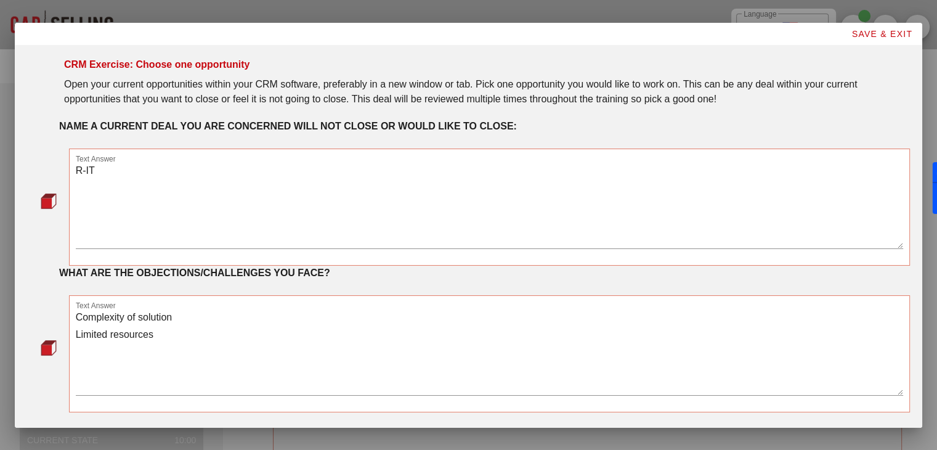
scroll to position [46, 0]
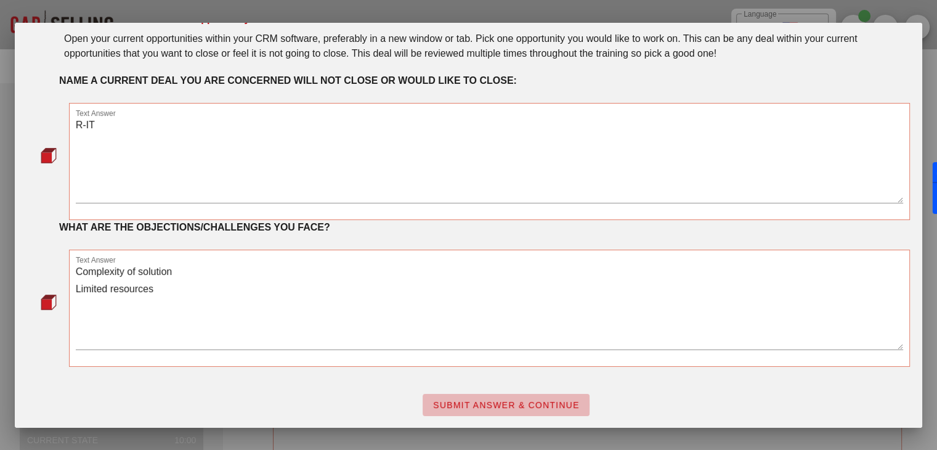
click at [564, 402] on span "SUBMIT ANSWER & CONTINUE" at bounding box center [506, 405] width 147 height 10
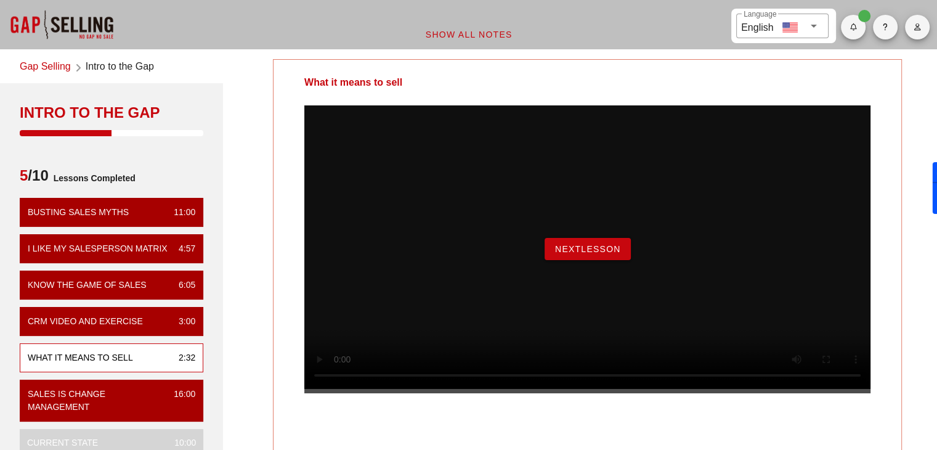
click at [595, 254] on span "NextLesson" at bounding box center [588, 249] width 67 height 10
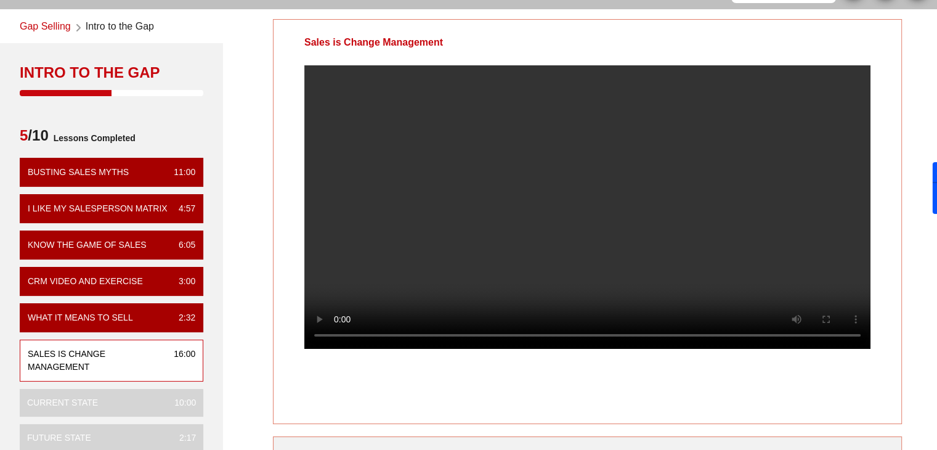
scroll to position [0, 0]
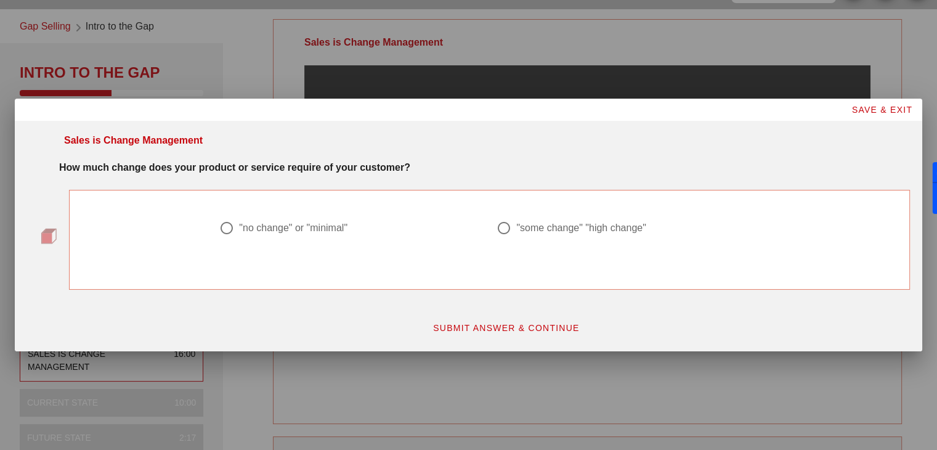
click at [513, 229] on div at bounding box center [504, 228] width 21 height 21
radio input "true"
click at [491, 333] on button "SUBMIT ANSWER & CONTINUE" at bounding box center [506, 328] width 167 height 22
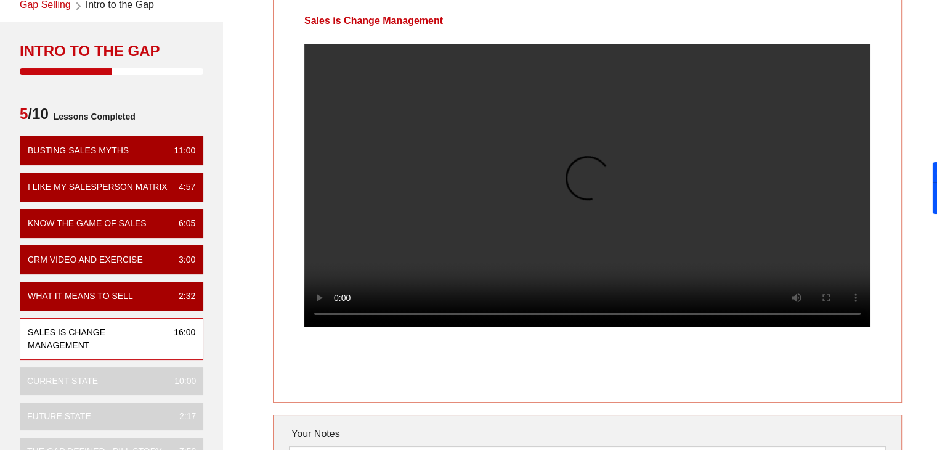
scroll to position [62, 0]
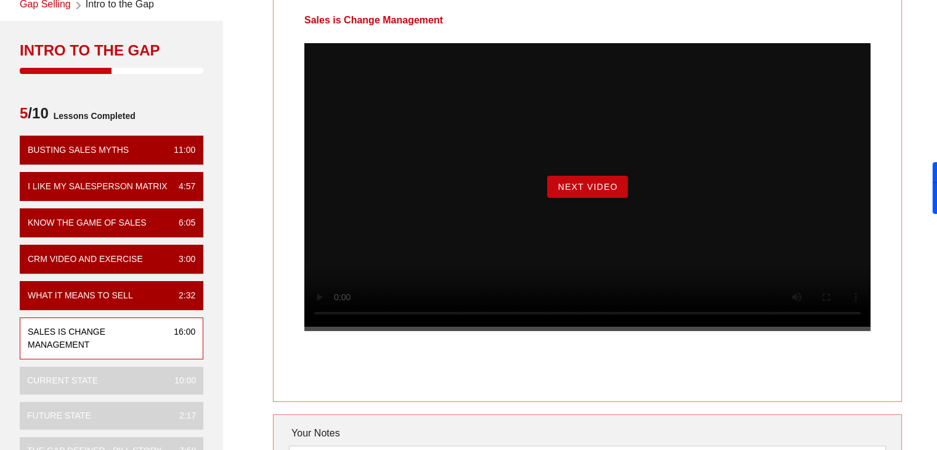
click at [587, 192] on span "Next Video" at bounding box center [587, 187] width 60 height 10
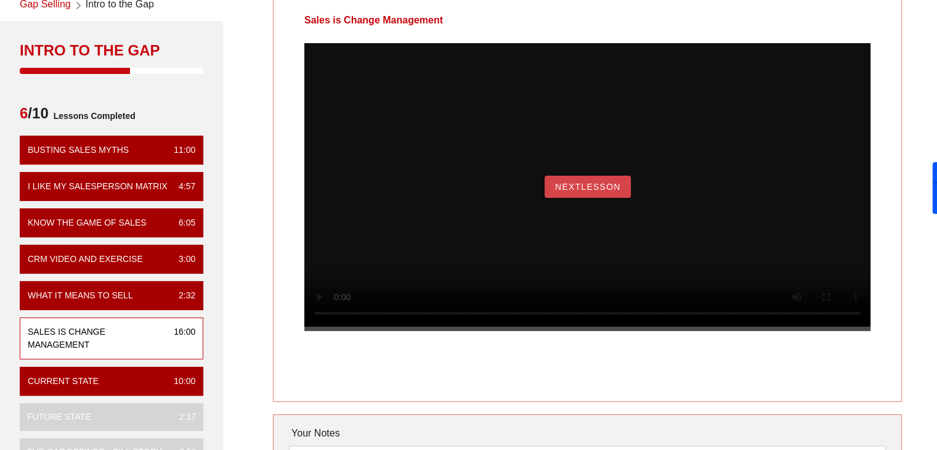
click at [567, 192] on span "NextLesson" at bounding box center [588, 187] width 67 height 10
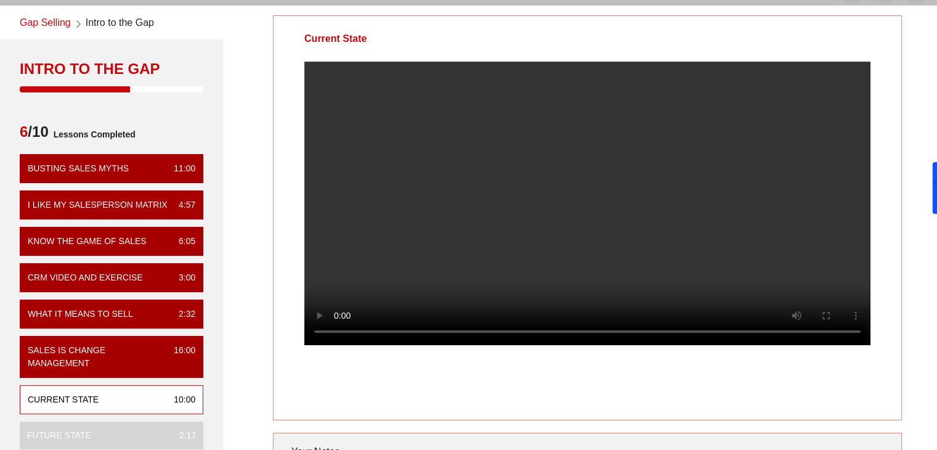
scroll to position [18, 0]
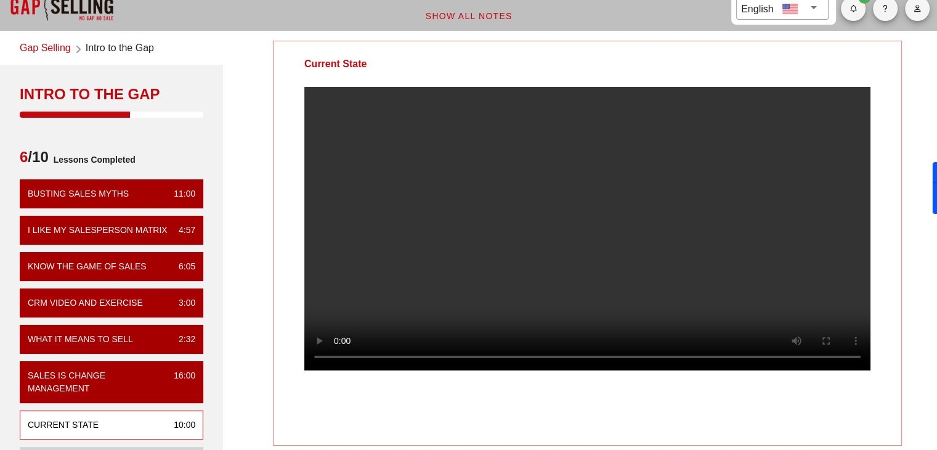
click at [63, 46] on link "Gap Selling" at bounding box center [45, 49] width 51 height 17
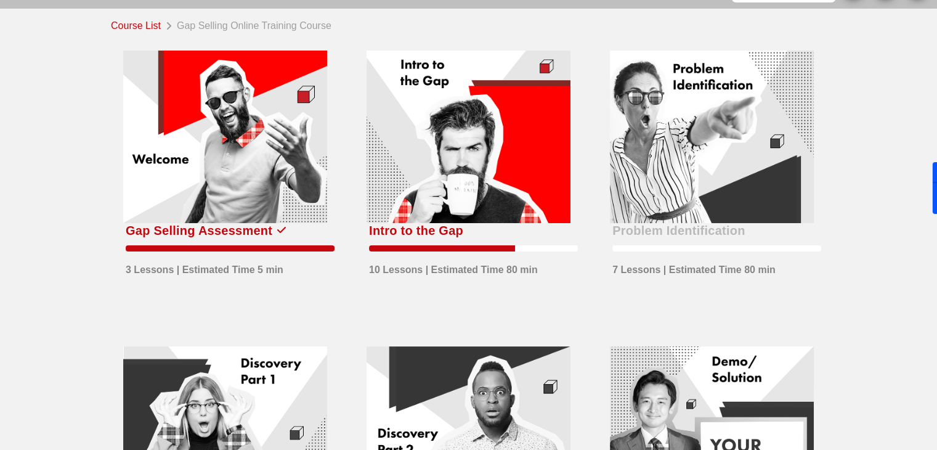
scroll to position [37, 0]
